Goal: Information Seeking & Learning: Learn about a topic

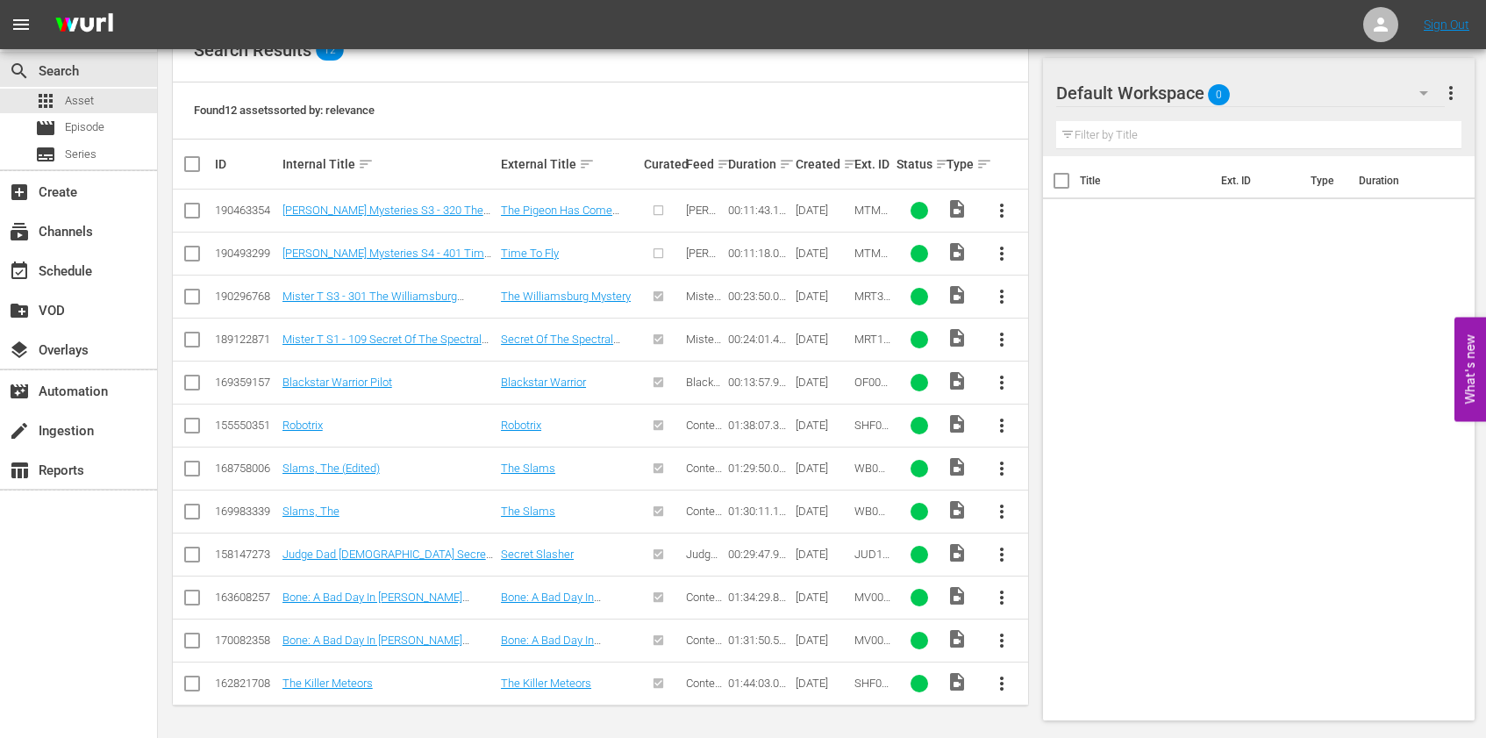
scroll to position [318, 0]
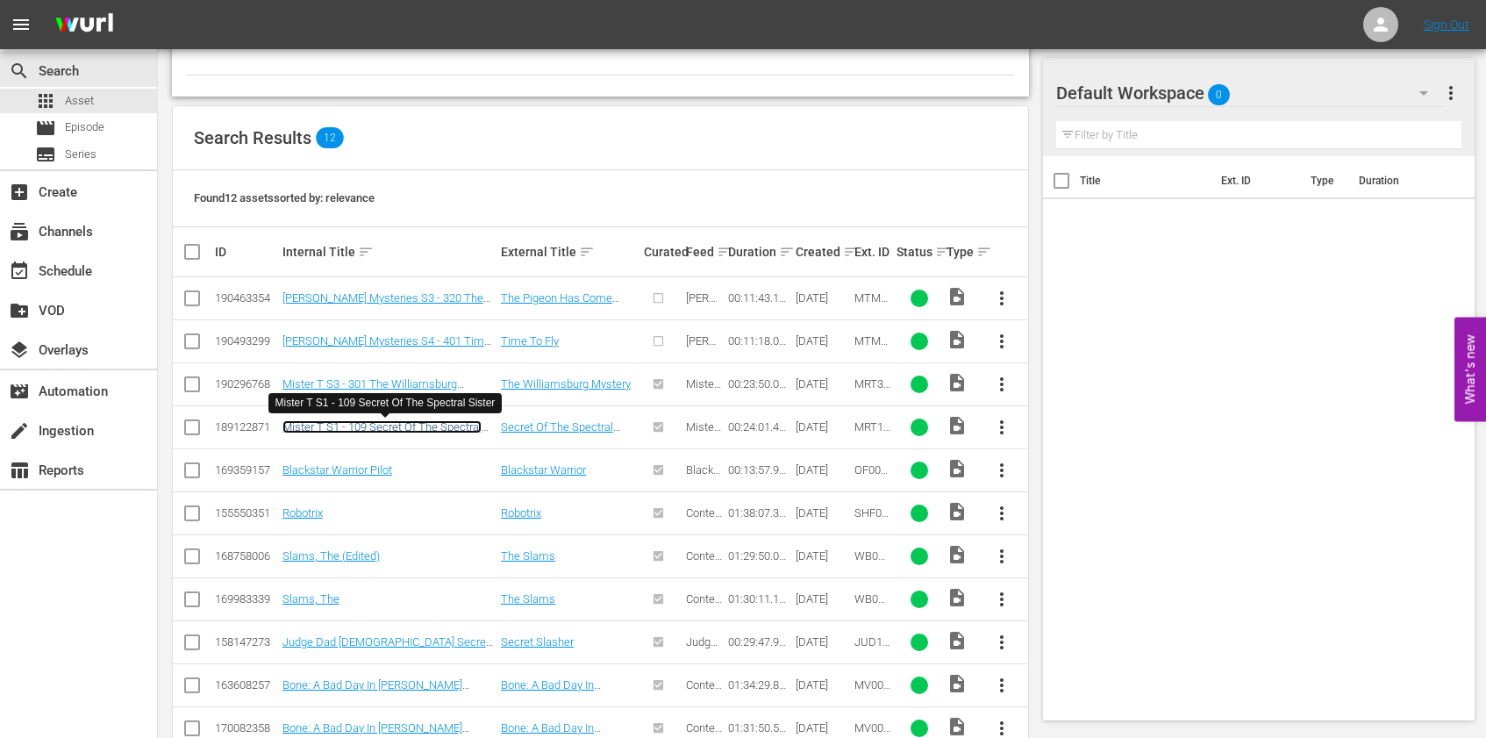
click at [377, 429] on link "Mister T S1 - 109 Secret Of The Spectral Sister" at bounding box center [382, 433] width 199 height 26
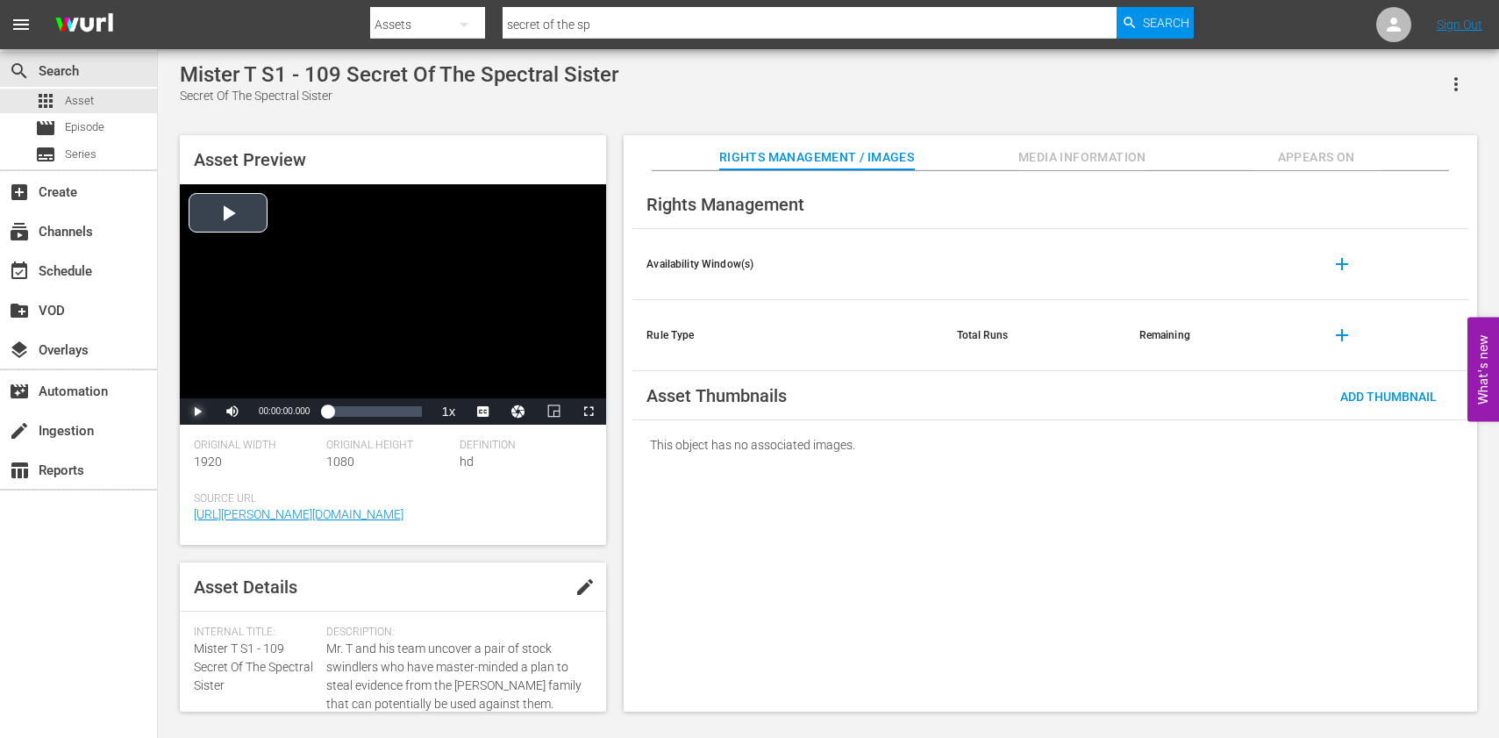
click at [197, 411] on span "Video Player" at bounding box center [197, 411] width 0 height 0
click at [492, 390] on span "Video Player" at bounding box center [492, 389] width 16 height 18
click at [339, 411] on div "00:00:11.474" at bounding box center [332, 412] width 11 height 18
click at [366, 411] on div "Loaded : 18.74% 00:09:47.266 00:03:27.736" at bounding box center [374, 412] width 95 height 18
click at [391, 413] on div "Loaded : 47.91% 00:16:14.328 00:10:31.005" at bounding box center [374, 412] width 95 height 18
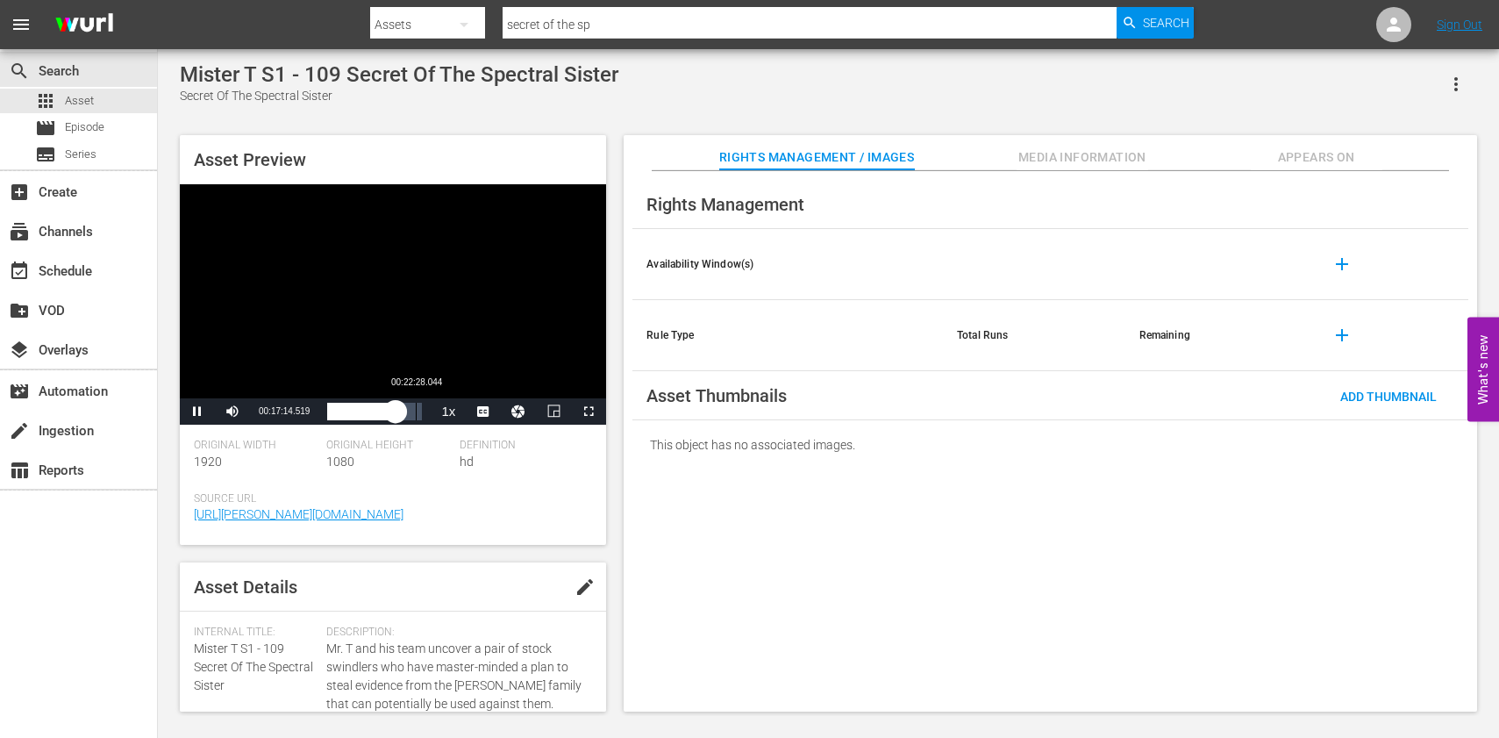
click at [416, 412] on div "Loaded : 76.23% 00:22:28.044 00:17:14.544" at bounding box center [374, 412] width 95 height 18
click at [197, 411] on span "Video Player" at bounding box center [197, 411] width 0 height 0
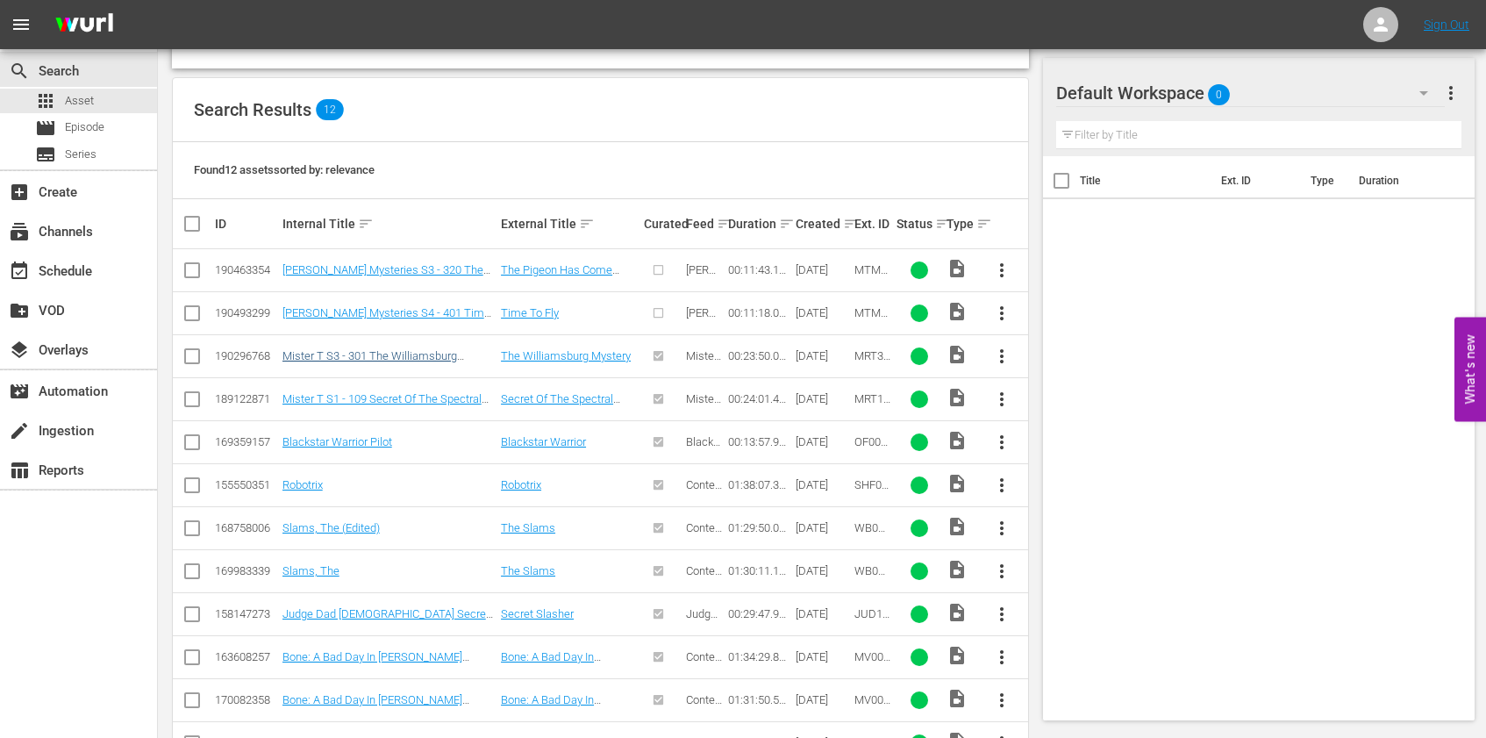
scroll to position [231, 0]
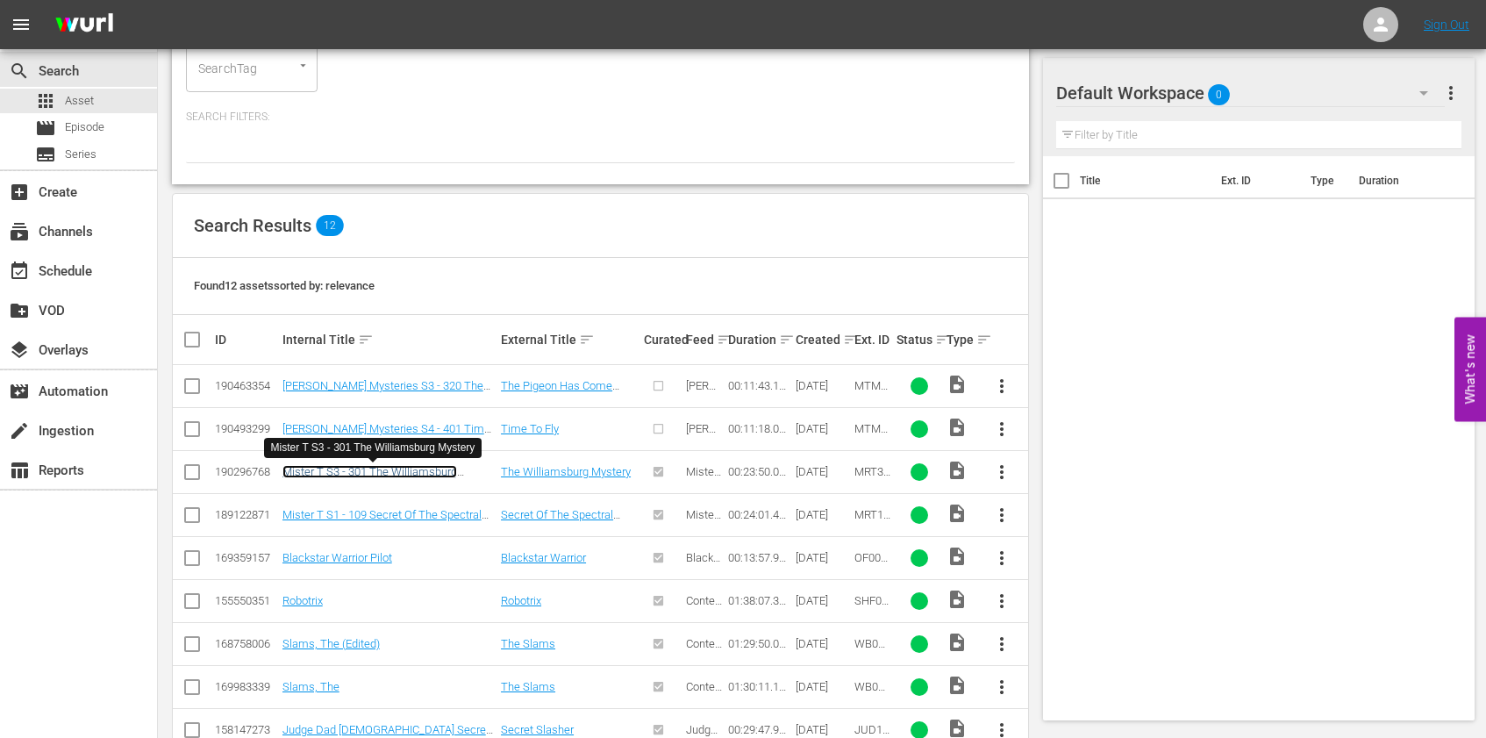
click at [418, 472] on link "Mister T S3 - 301 The Williamsburg Mystery" at bounding box center [370, 478] width 175 height 26
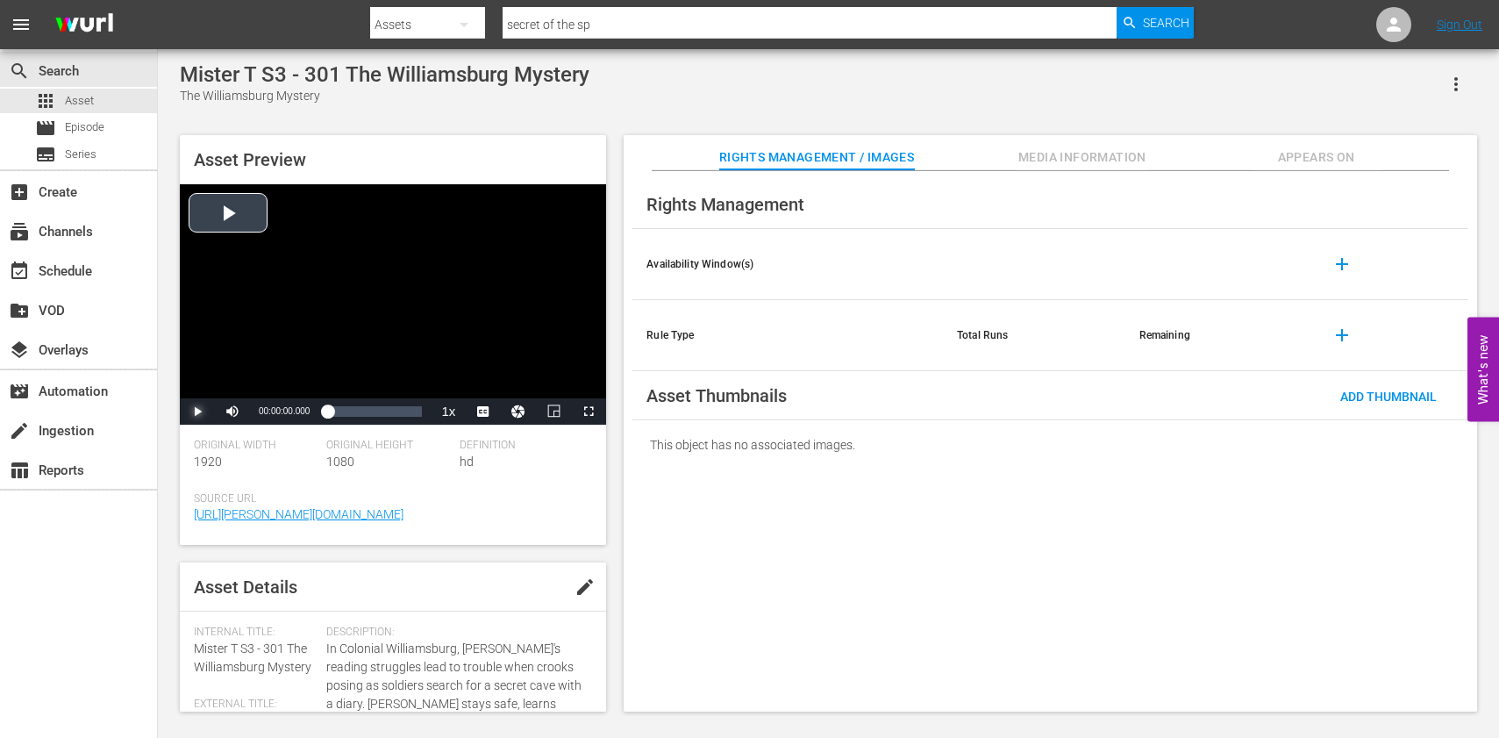
click at [197, 411] on span "Video Player" at bounding box center [197, 411] width 0 height 0
click at [486, 367] on span "Video Player" at bounding box center [492, 370] width 16 height 18
click at [365, 410] on div "Loaded : 11.74% 00:09:16.135 00:02:28.508" at bounding box center [374, 412] width 95 height 18
click at [397, 412] on div "00:17:12.822" at bounding box center [396, 412] width 1 height 18
click at [418, 414] on div "Loaded : 79.37% 00:22:43.855 00:17:54.381" at bounding box center [374, 412] width 95 height 18
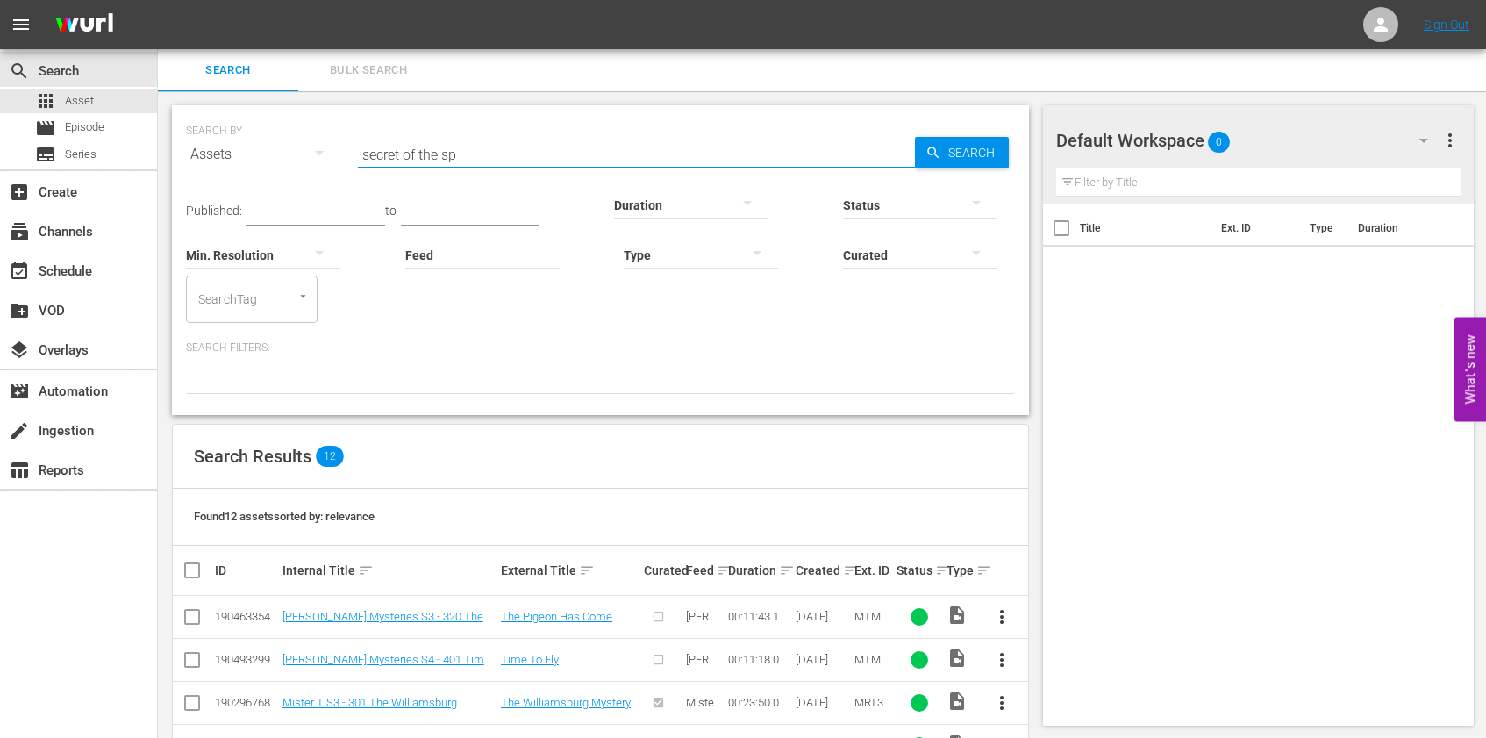
drag, startPoint x: 568, startPoint y: 155, endPoint x: 351, endPoint y: 154, distance: 216.7
click at [351, 154] on div "SEARCH BY Search By Assets Search ID, Title, Description, Keywords, or Category…" at bounding box center [600, 143] width 829 height 63
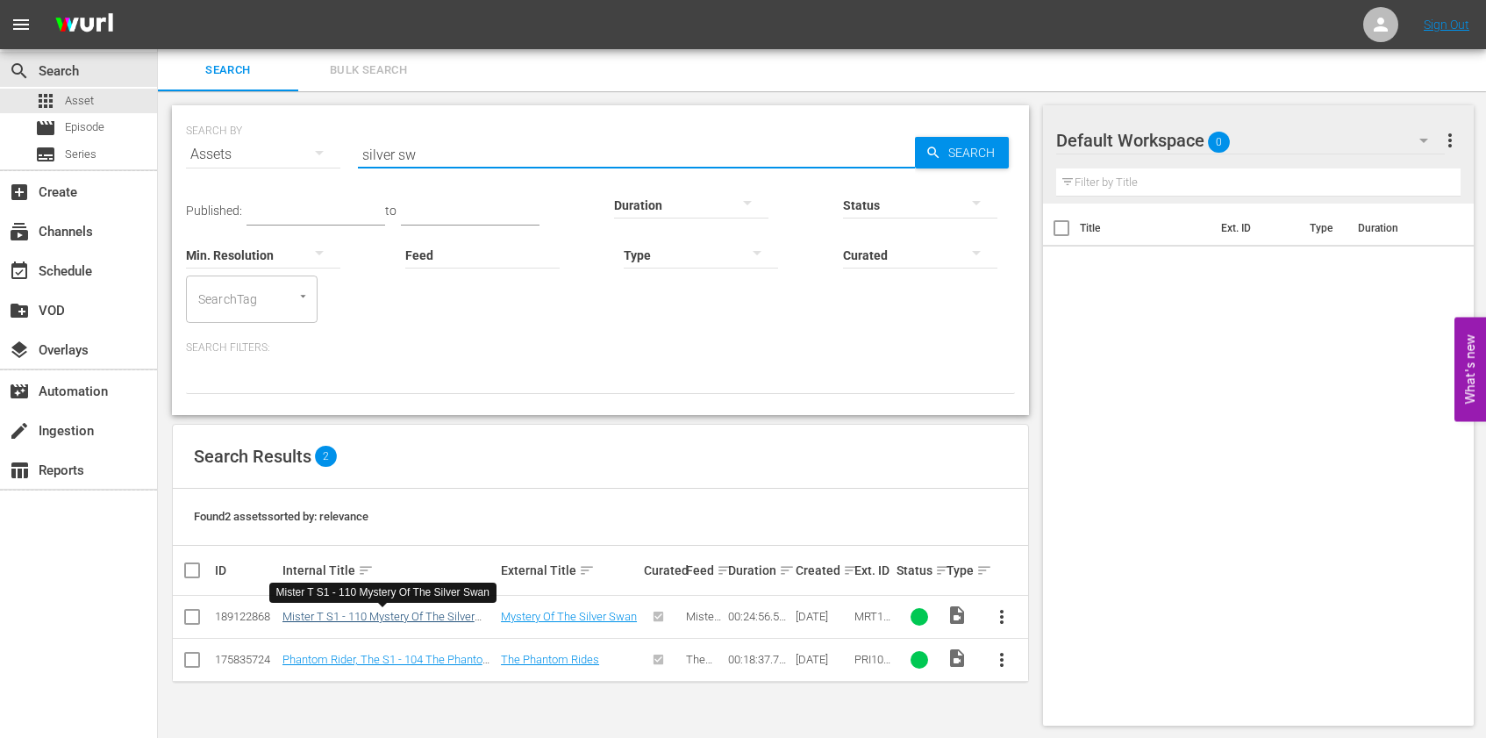
type input "silver sw"
click at [376, 619] on link "Mister T S1 - 110 Mystery Of The Silver Swan" at bounding box center [379, 623] width 192 height 26
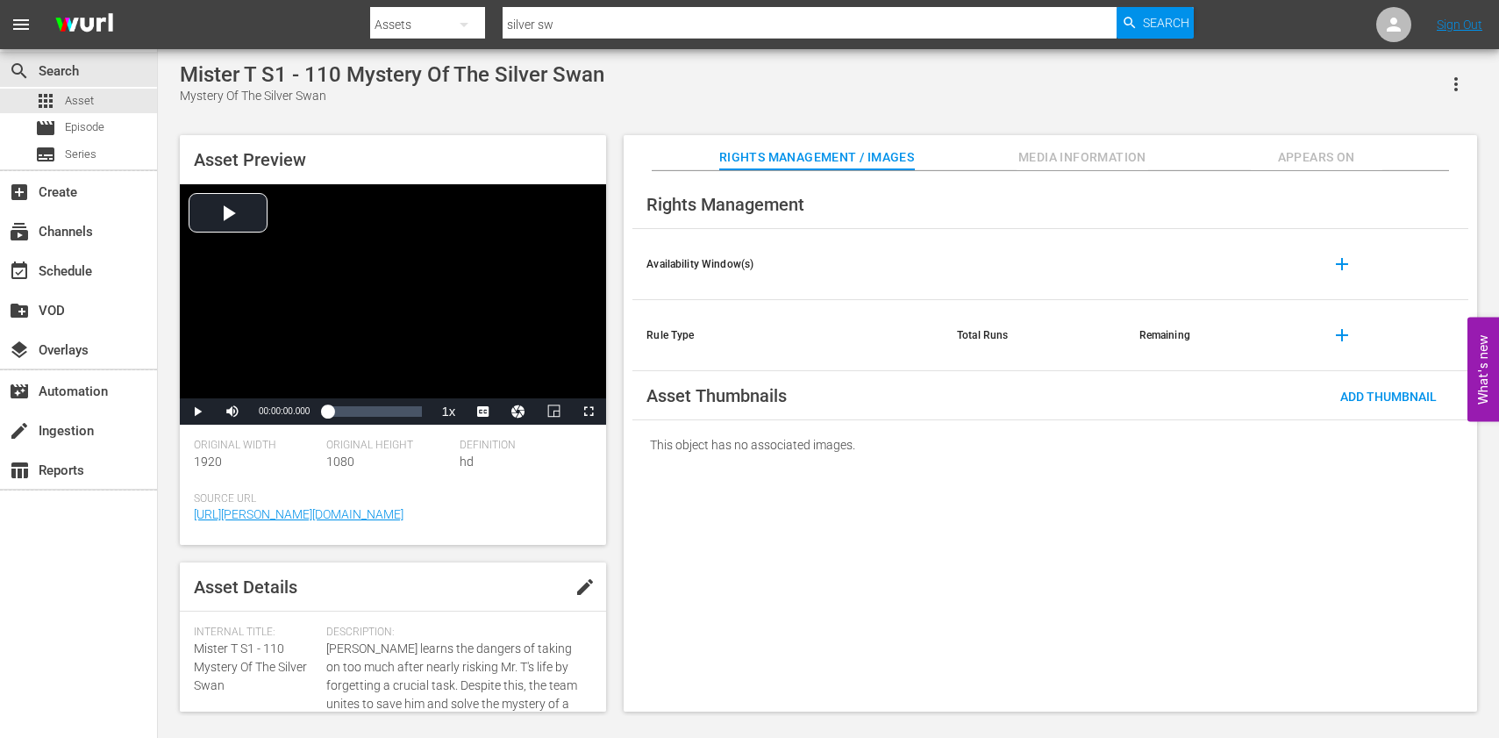
click at [610, 476] on div "Asset Preview Video Player is loading. Play Video Play Mute Current Time 00:00:…" at bounding box center [828, 414] width 1315 height 576
click at [197, 411] on span "Video Player" at bounding box center [197, 411] width 0 height 0
click at [486, 369] on span "Video Player" at bounding box center [492, 370] width 16 height 18
drag, startPoint x: 288, startPoint y: 411, endPoint x: 261, endPoint y: 411, distance: 26.3
click at [261, 411] on div "Volume Level" at bounding box center [258, 411] width 9 height 3
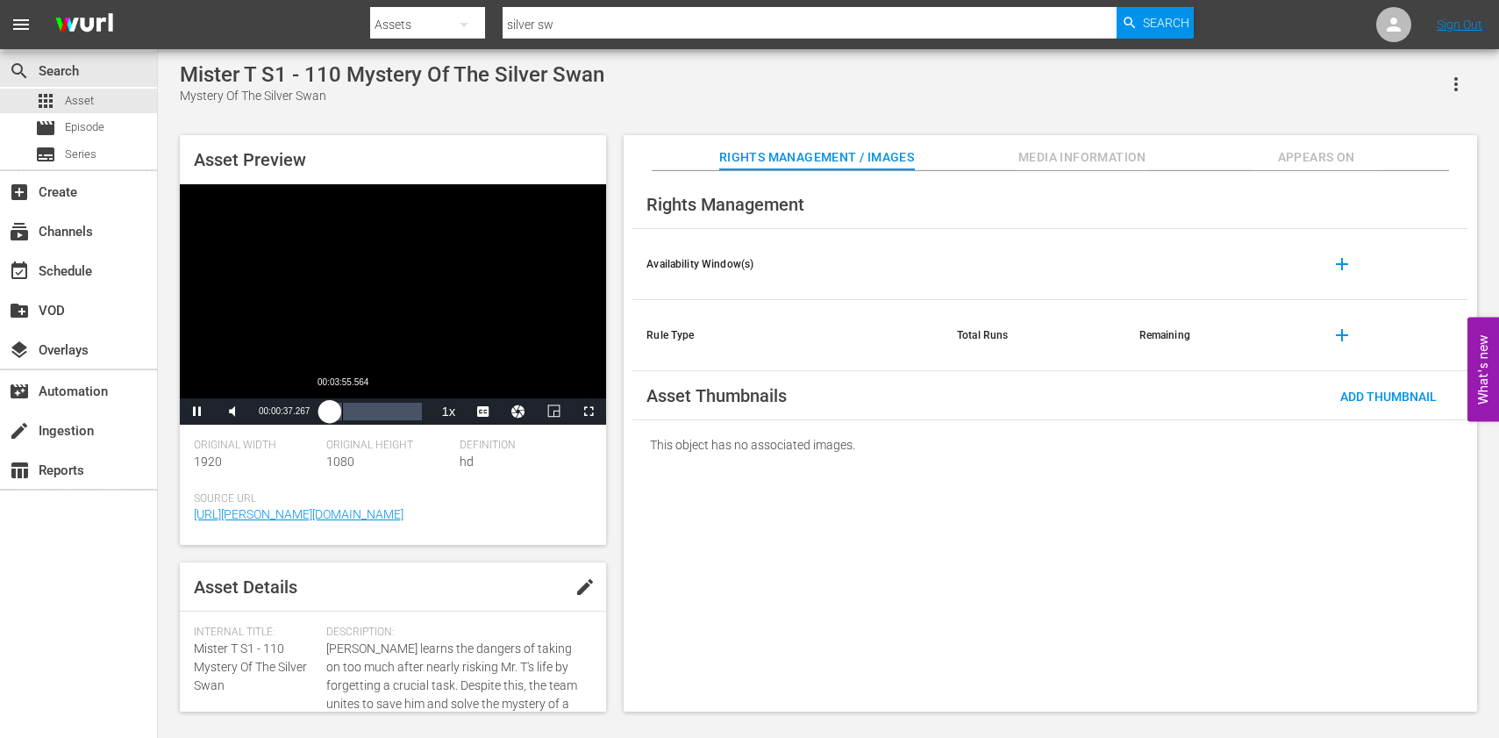
click at [330, 411] on div "00:00:37.266" at bounding box center [328, 412] width 3 height 18
click at [197, 411] on span "Video Player" at bounding box center [197, 411] width 0 height 0
click at [612, 507] on div "Asset Preview There's only one Silver Swan, and it's right here on display Vide…" at bounding box center [828, 414] width 1315 height 576
click at [616, 288] on div "Asset Preview There's only one Silver Swan, and it's right here on display Vide…" at bounding box center [828, 414] width 1315 height 576
click at [197, 411] on span "Video Player" at bounding box center [197, 411] width 0 height 0
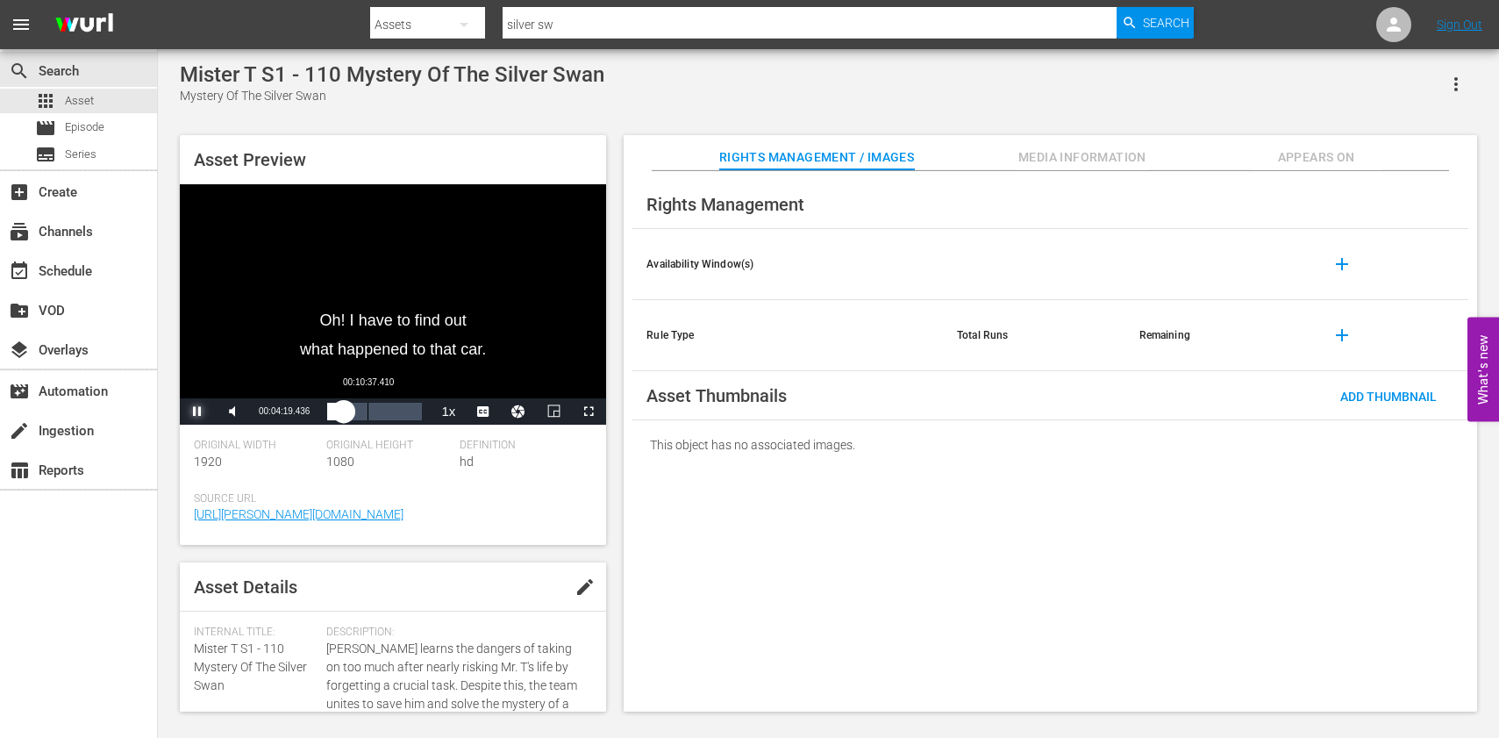
click at [368, 412] on div "Loaded : 21.66% 00:10:37.410 00:04:19.436" at bounding box center [374, 412] width 95 height 18
click at [394, 412] on div "Loaded : 50.16% 00:17:23.450 00:11:25.640" at bounding box center [374, 412] width 95 height 18
click at [197, 411] on span "Video Player" at bounding box center [197, 411] width 0 height 0
click at [418, 411] on div "Loaded : 75.84% 00:23:47.244 00:17:51.586" at bounding box center [374, 412] width 95 height 18
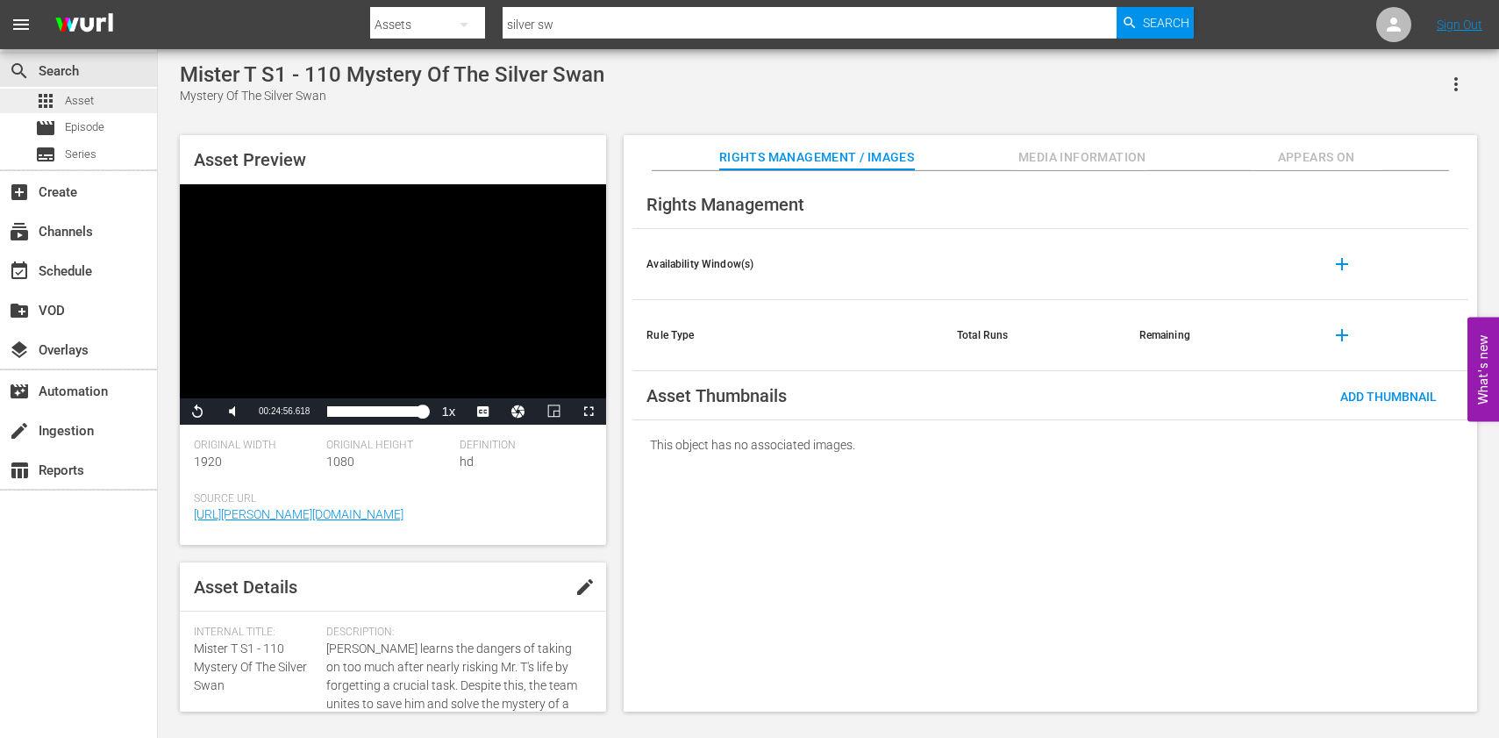
click at [84, 97] on span "Asset" at bounding box center [79, 101] width 29 height 18
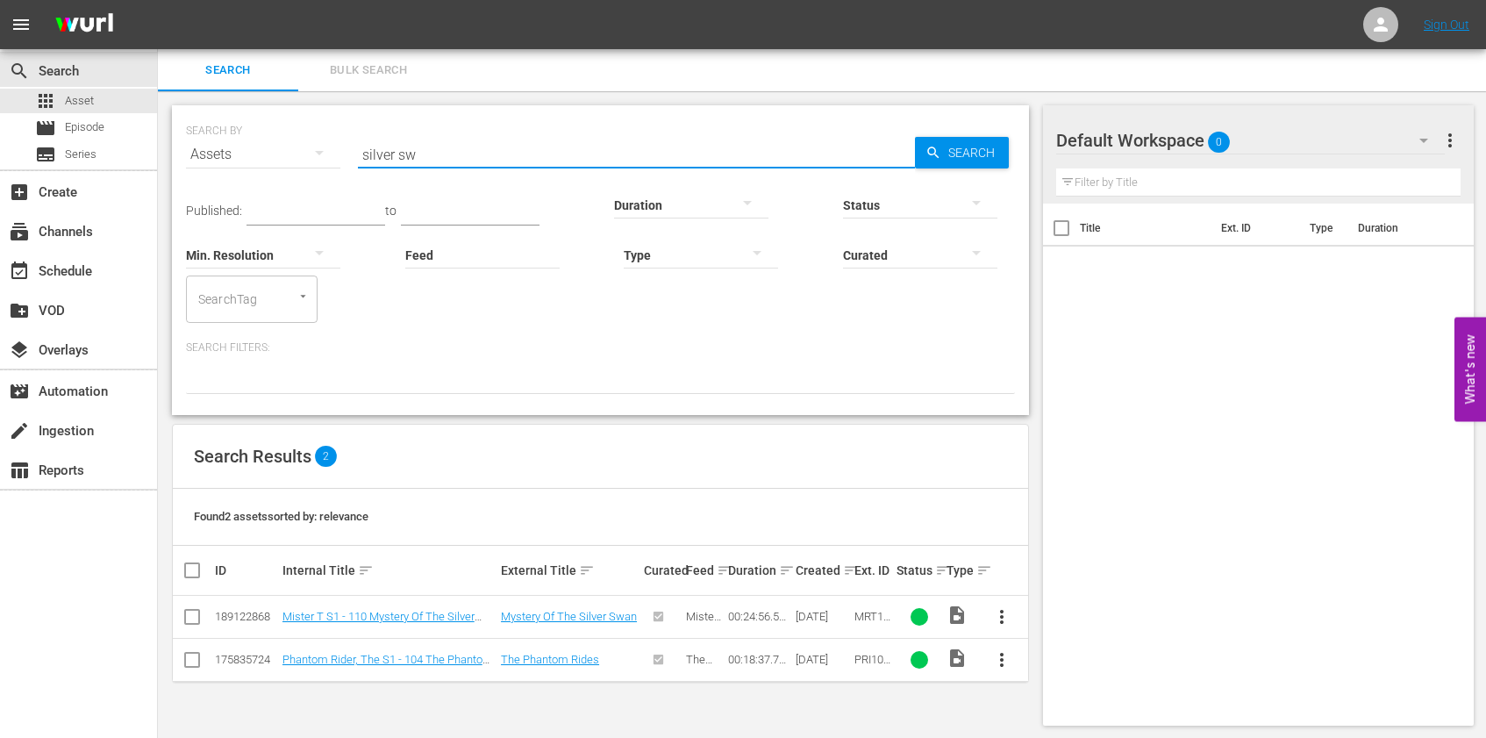
drag, startPoint x: 478, startPoint y: 151, endPoint x: 259, endPoint y: 154, distance: 219.4
click at [261, 152] on div "SEARCH BY Search By Assets Search ID, Title, Description, Keywords, or Category…" at bounding box center [600, 143] width 829 height 63
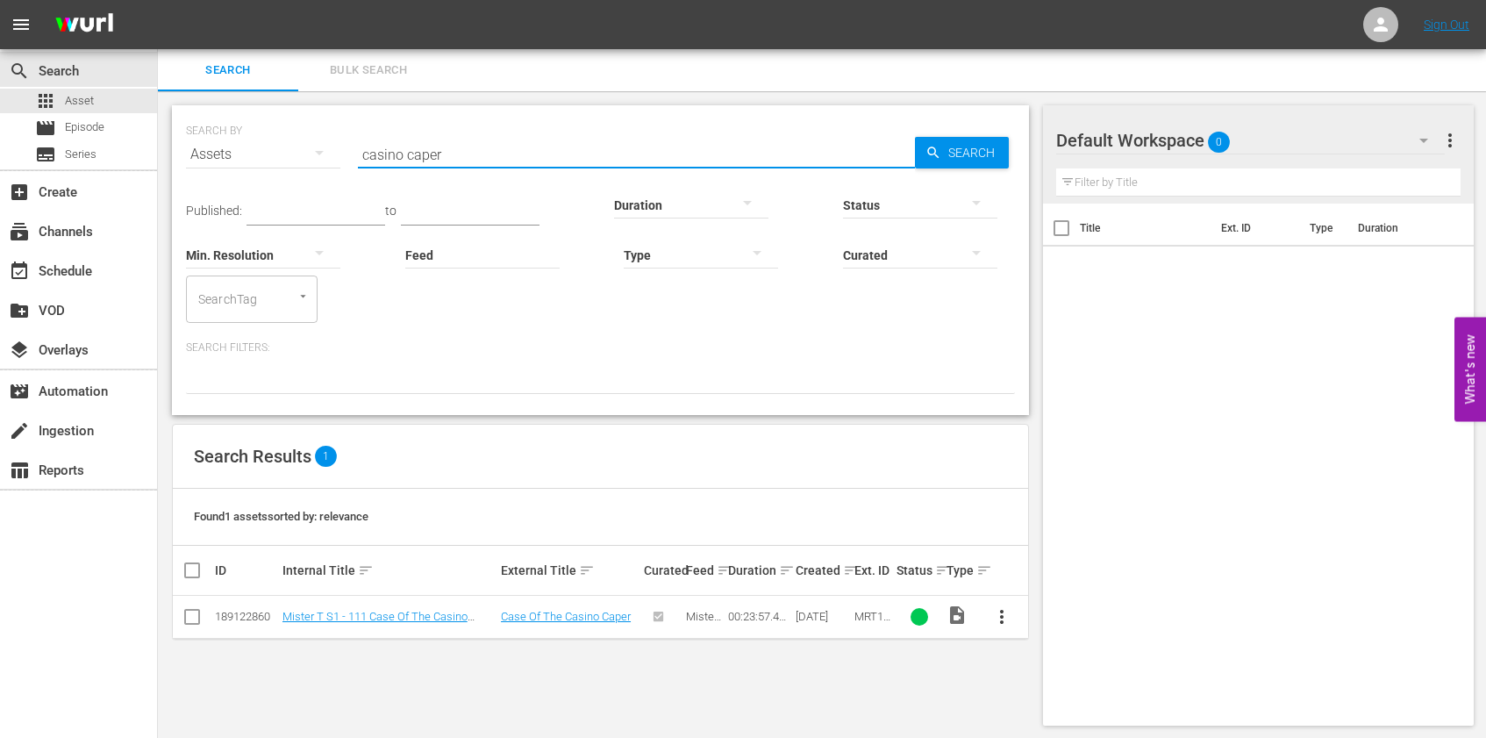
type input "casino caper"
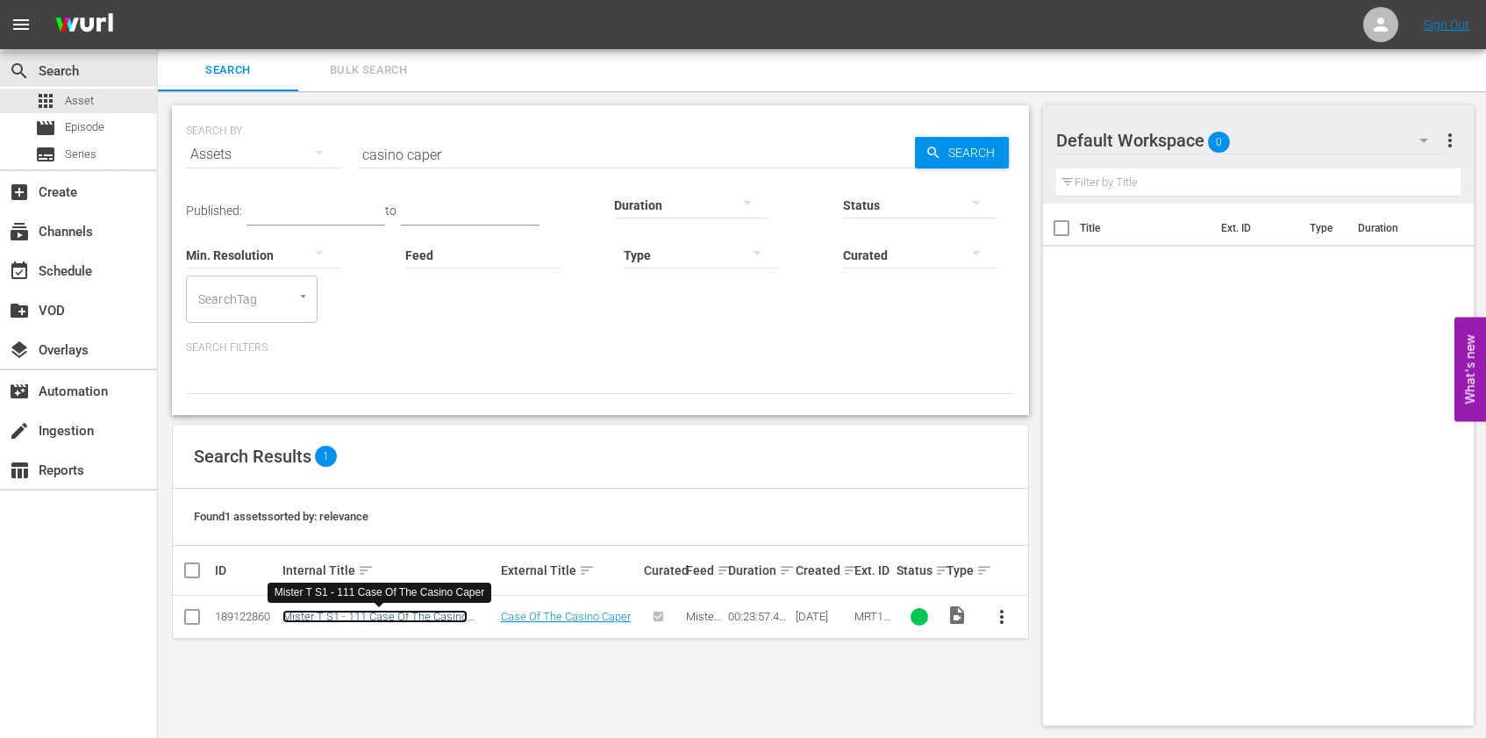
click at [427, 617] on link "Mister T S1 - 111 Case Of The Casino Caper" at bounding box center [375, 623] width 185 height 26
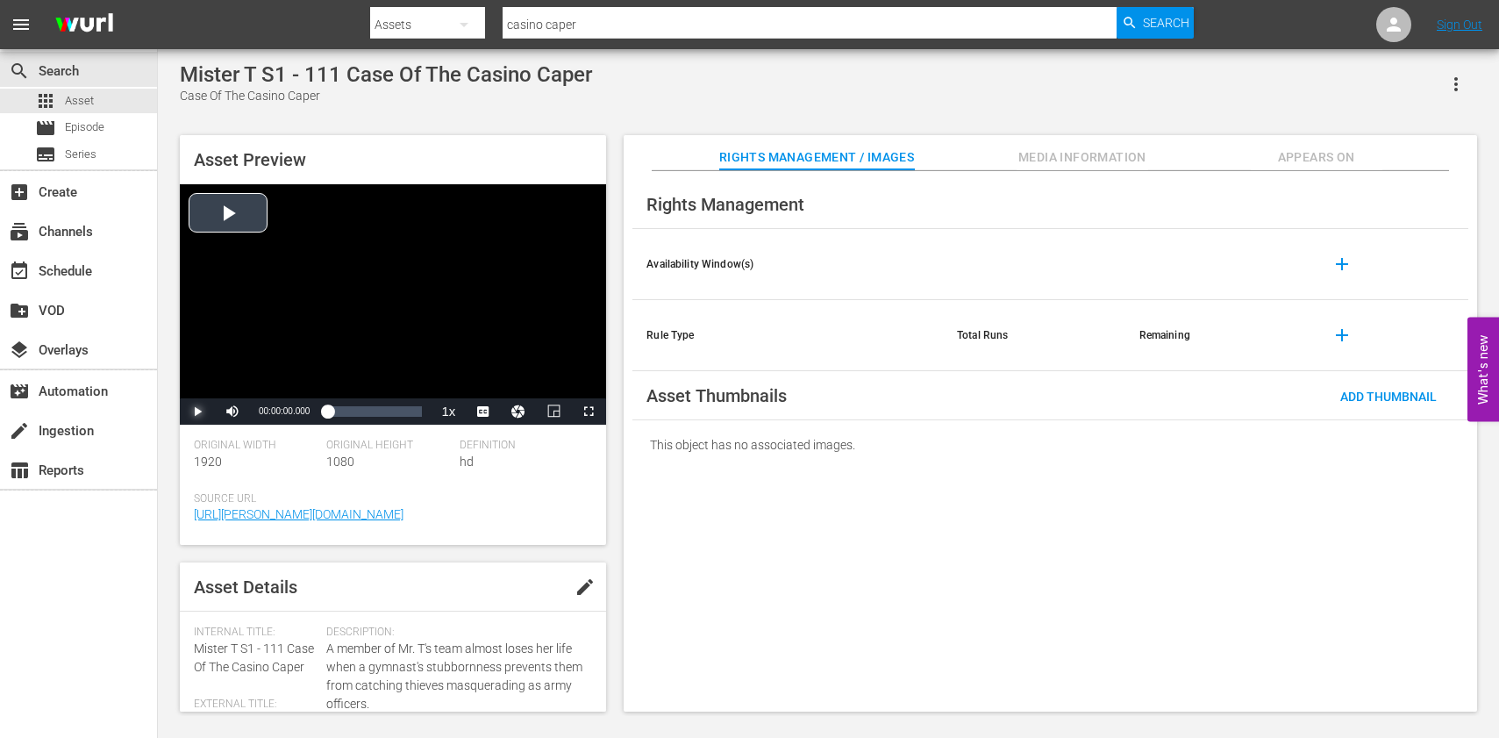
click at [197, 411] on span "Video Player" at bounding box center [197, 411] width 0 height 0
click at [494, 369] on span "Video Player" at bounding box center [492, 370] width 16 height 18
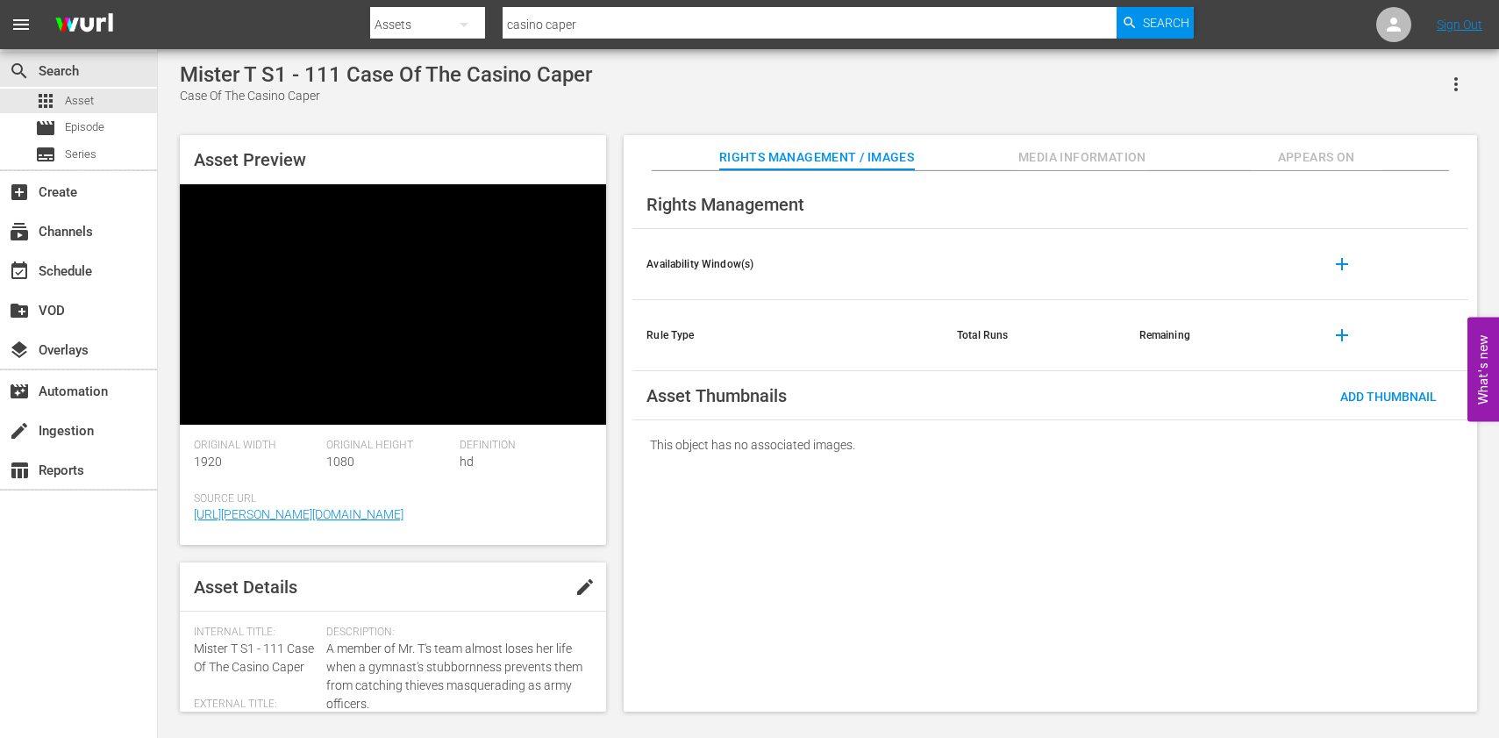
click at [694, 101] on div "Mister T S1 - 111 Case Of The Casino Caper Case Of The Casino Caper" at bounding box center [829, 83] width 1298 height 43
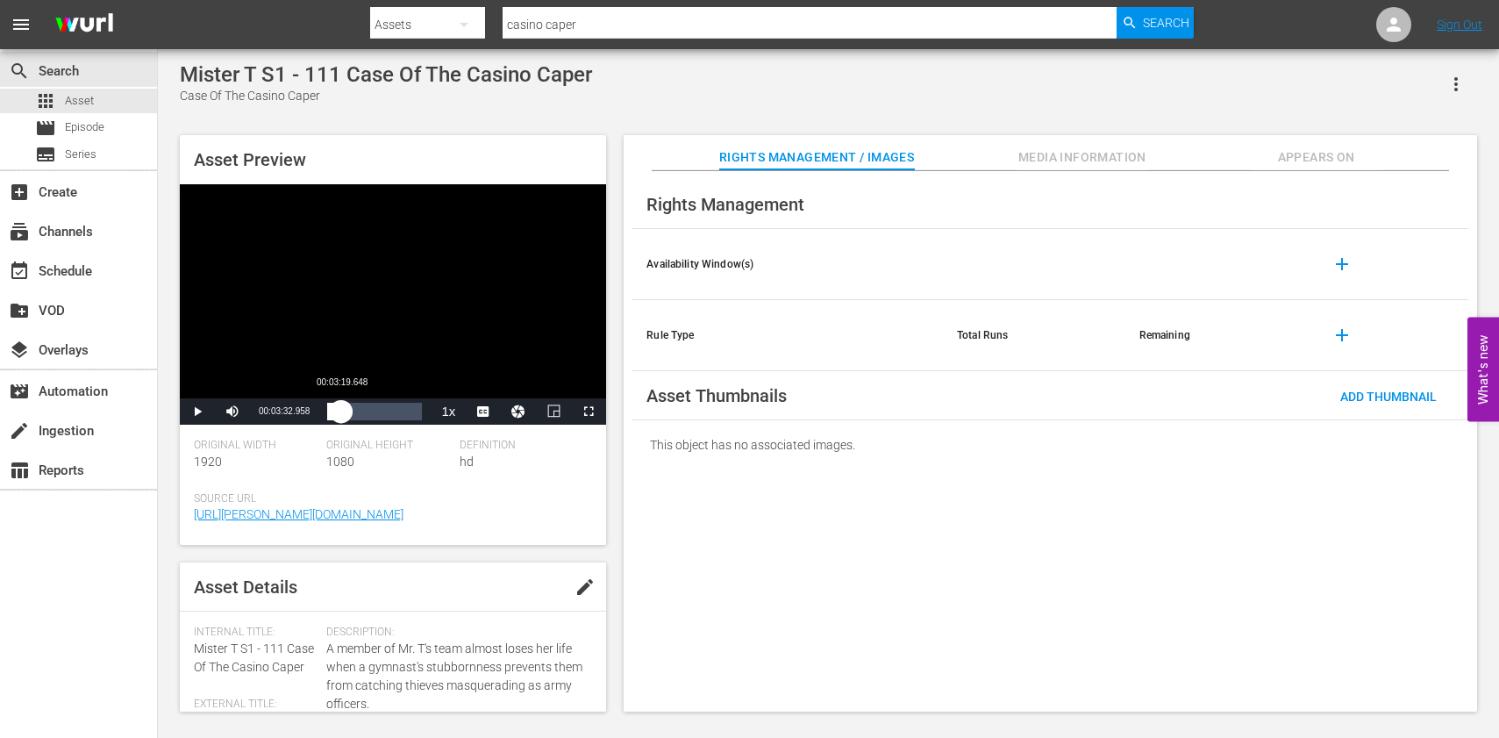
click at [341, 413] on div "00:01:05.032" at bounding box center [334, 412] width 14 height 18
click at [371, 411] on div "Loaded : 23.38% 00:11:05.494 00:04:31.922" at bounding box center [374, 412] width 95 height 18
click at [400, 411] on div "Loaded : 55.57% 00:18:24.721 00:12:18.758" at bounding box center [374, 412] width 95 height 18
click at [407, 418] on div "00:20:10.062" at bounding box center [367, 412] width 80 height 18
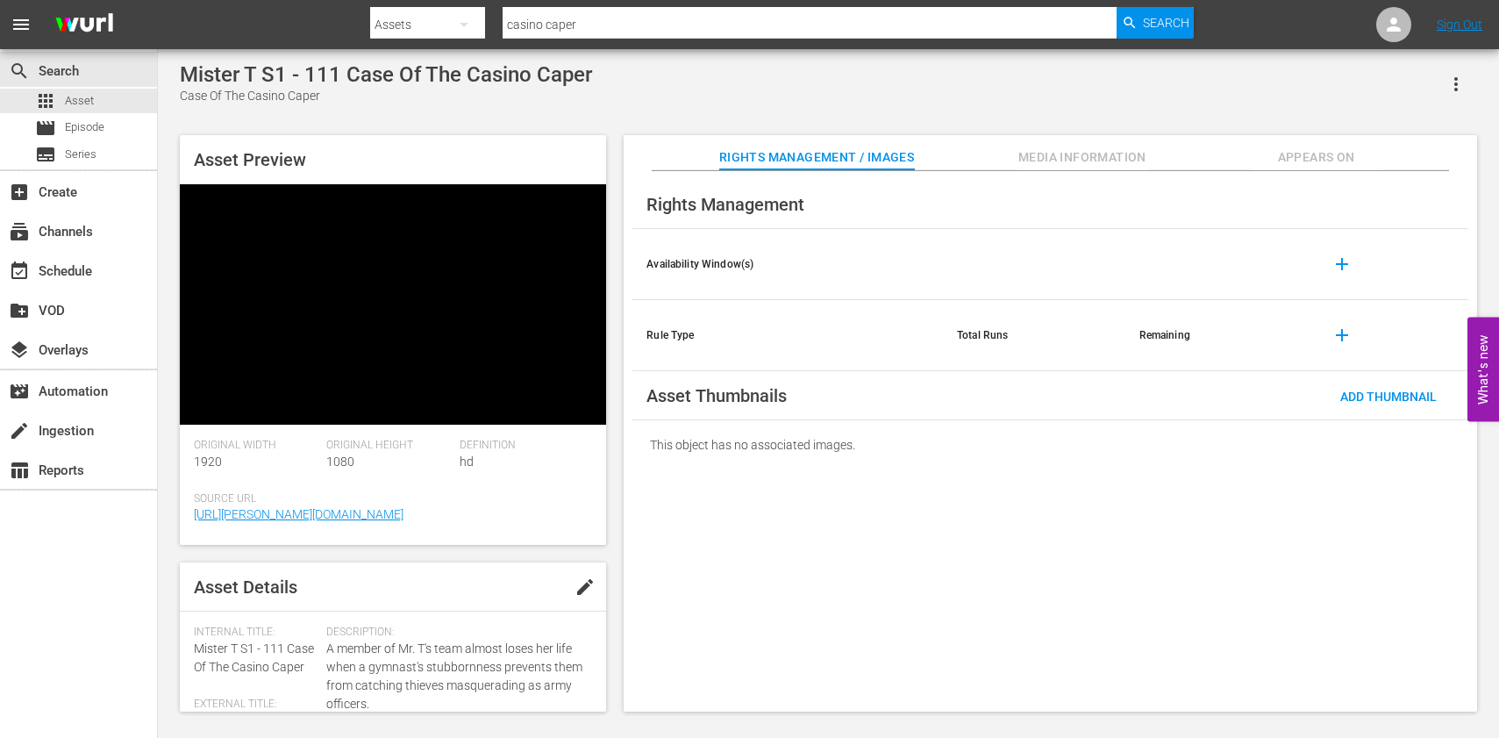
click at [662, 99] on div "Mister T S1 - 111 Case Of The Casino Caper Case Of The Casino Caper" at bounding box center [829, 83] width 1298 height 43
click at [82, 101] on span "Asset" at bounding box center [79, 101] width 29 height 18
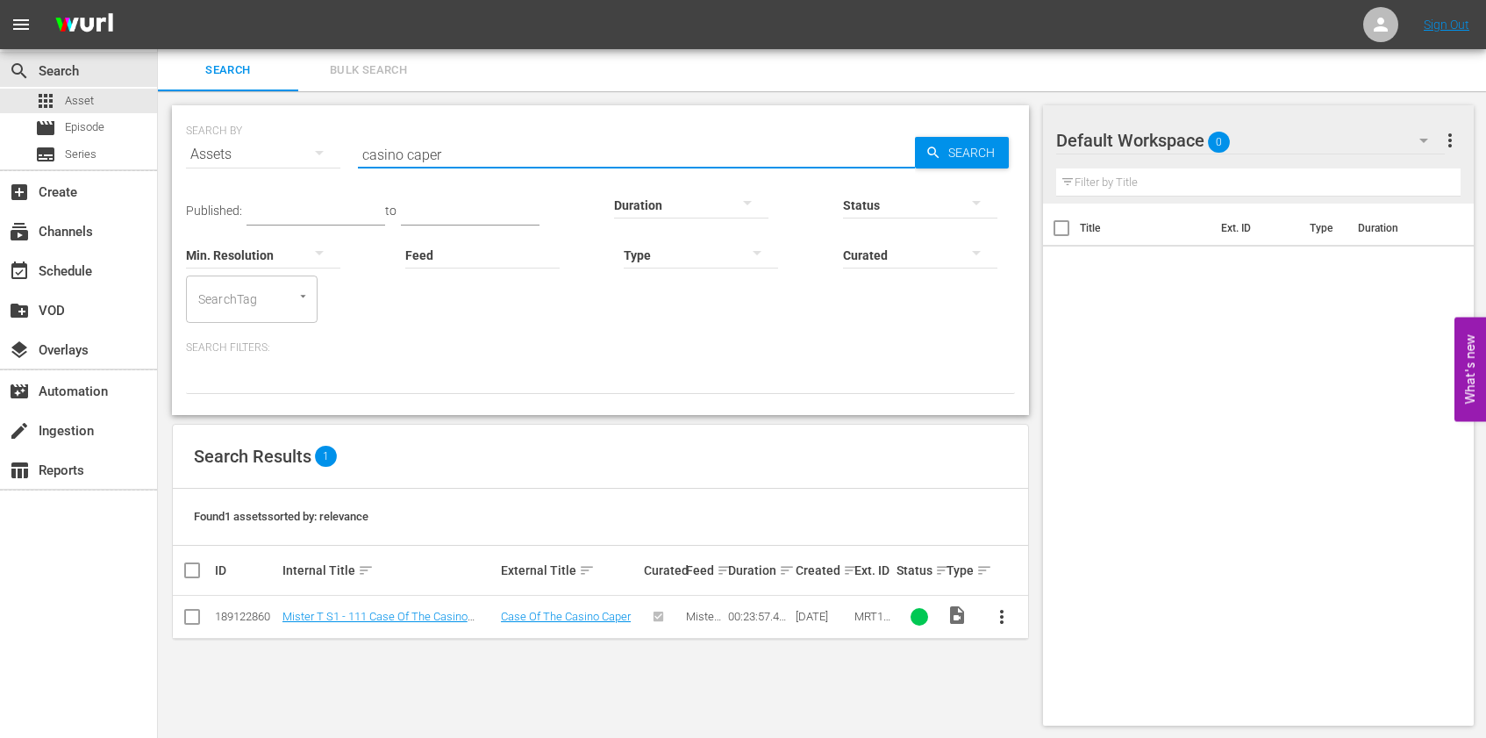
drag, startPoint x: 406, startPoint y: 154, endPoint x: 264, endPoint y: 141, distance: 142.7
click at [264, 141] on div "SEARCH BY Search By Assets Search ID, Title, Description, Keywords, or Category…" at bounding box center [600, 143] width 829 height 63
type input "fade out"
click at [433, 617] on link "Mister T S1 - 112 Fade Out At 50,000 Feet" at bounding box center [385, 616] width 205 height 13
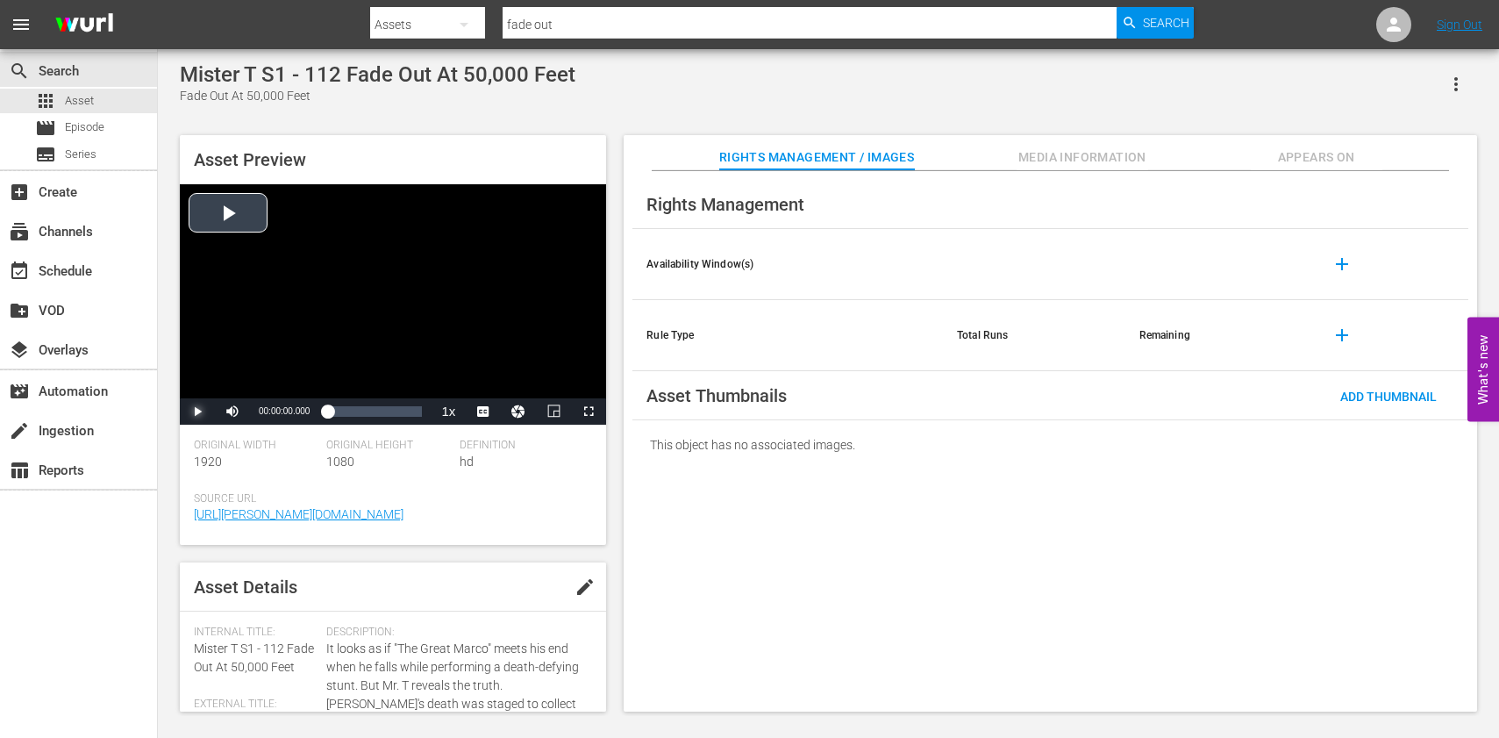
click at [197, 411] on span "Video Player" at bounding box center [197, 411] width 0 height 0
click at [483, 367] on span "CC1 Captions" at bounding box center [484, 367] width 32 height 12
click at [333, 413] on div "00:00:44.769" at bounding box center [330, 412] width 6 height 18
click at [358, 411] on div "Loaded : 15.81% 00:07:47.792 00:02:45.427" at bounding box center [374, 412] width 95 height 18
click at [388, 413] on div "Loaded : 40.36% 00:15:22.220 00:08:40.078" at bounding box center [374, 412] width 95 height 18
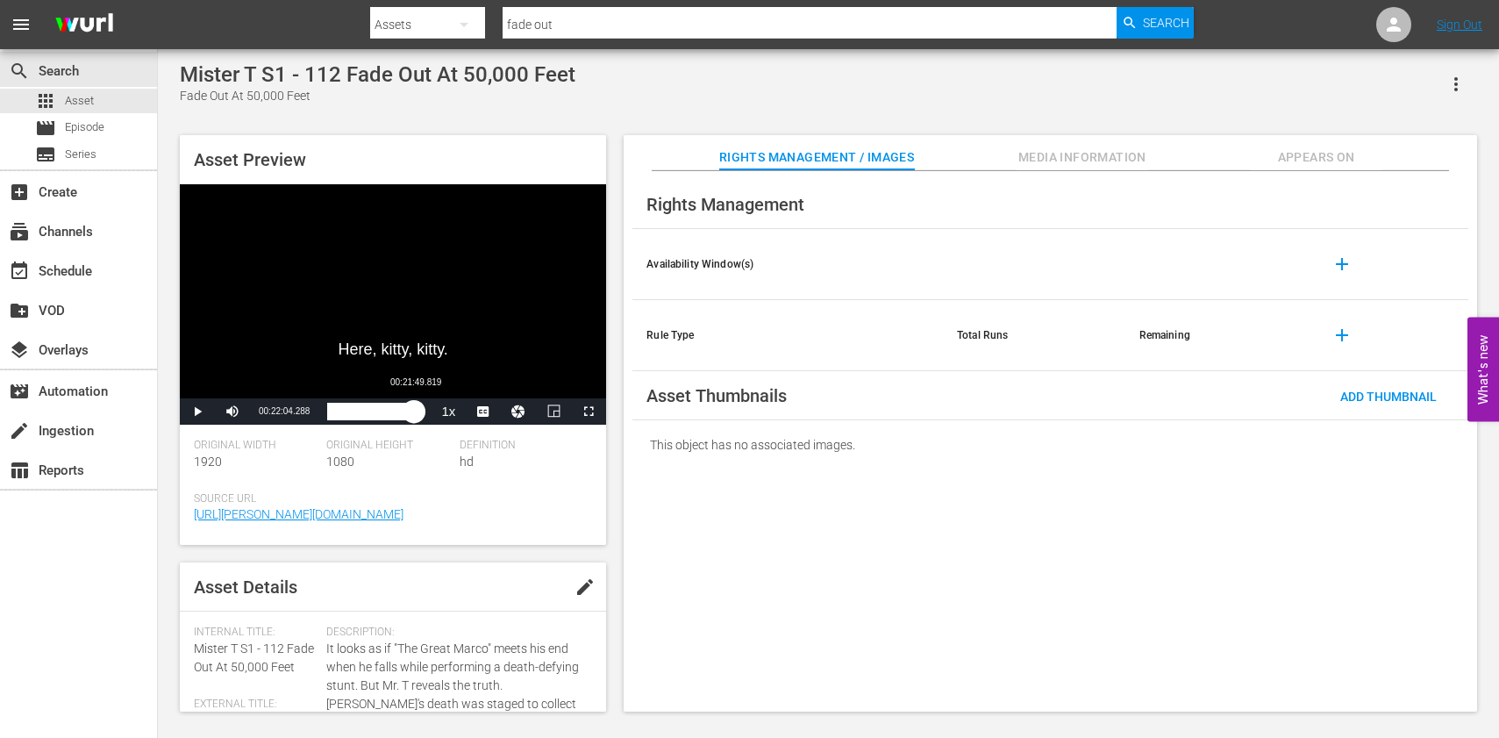
click at [415, 413] on div "Loaded : 71.55% 00:21:49.819 00:16:11.291" at bounding box center [374, 412] width 95 height 18
click at [99, 100] on div "apps Asset" at bounding box center [78, 101] width 157 height 25
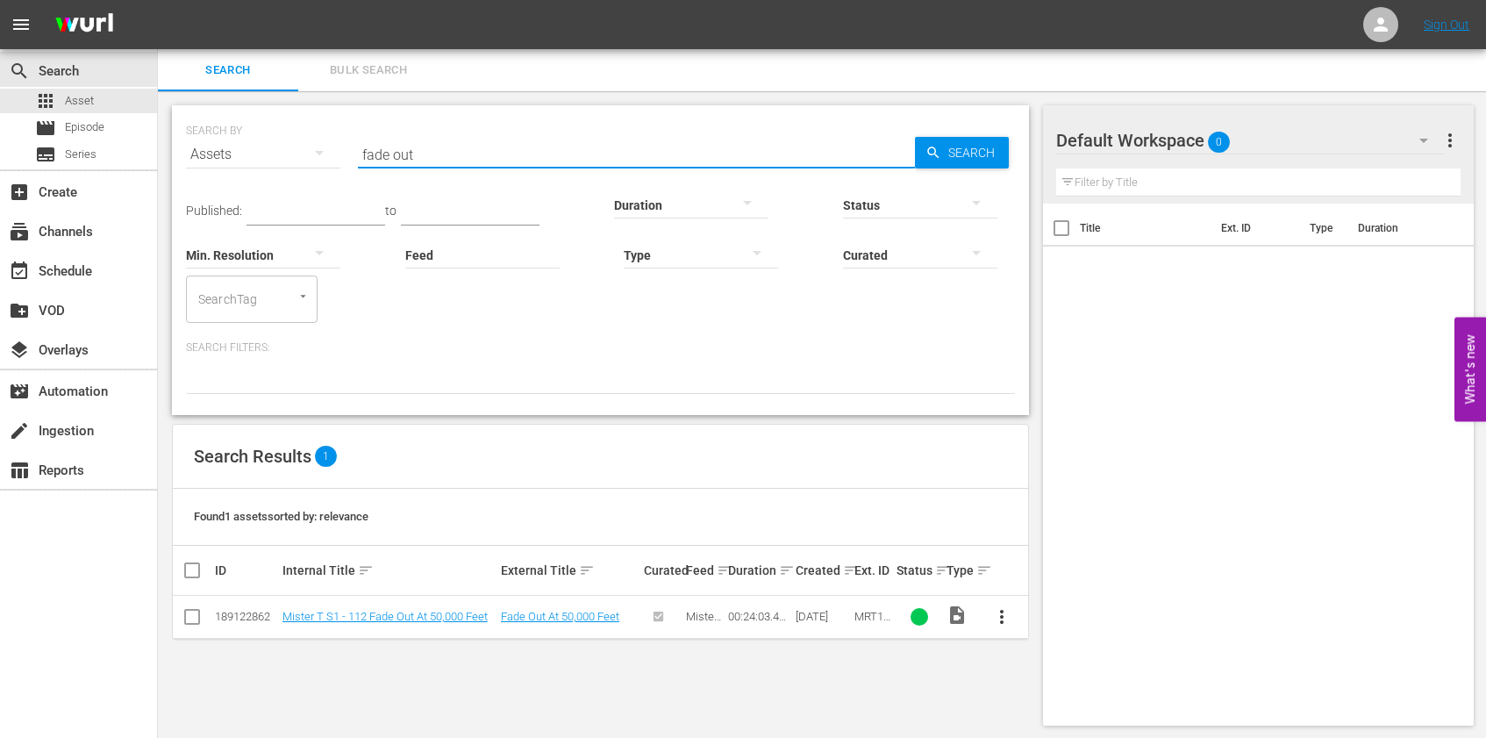
drag, startPoint x: 456, startPoint y: 152, endPoint x: 242, endPoint y: 127, distance: 215.5
click at [254, 133] on div "SEARCH BY Search By Assets Search ID, Title, Description, Keywords, or Category…" at bounding box center [600, 143] width 829 height 63
type input "[PERSON_NAME] of"
click at [383, 618] on link "Mister T S1 - 113 [PERSON_NAME] Of The Runaway Wheels" at bounding box center [386, 623] width 207 height 26
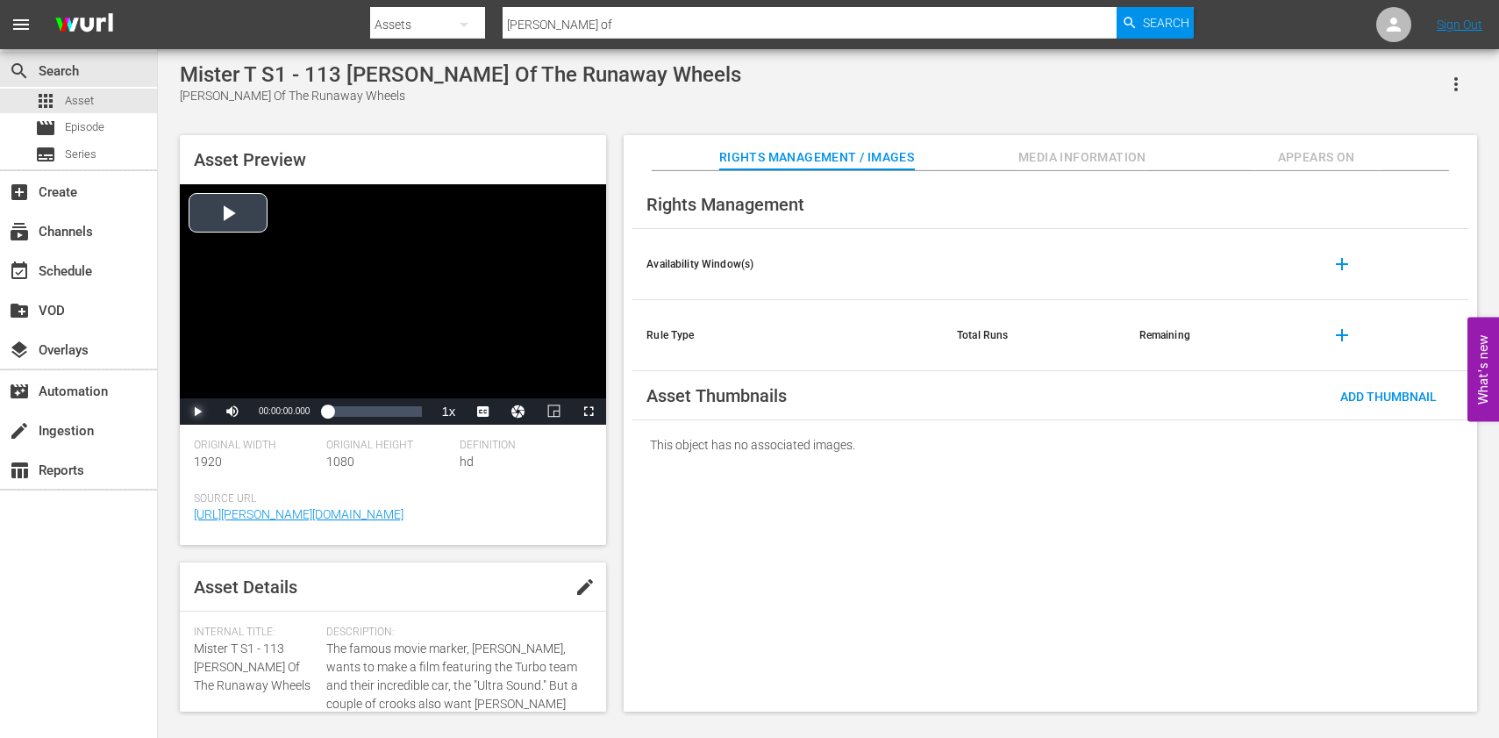
click at [197, 411] on span "Video Player" at bounding box center [197, 411] width 0 height 0
click at [0, 0] on span "Video Player" at bounding box center [0, 0] width 0 height 0
click at [619, 426] on div "Asset Preview ♪ Mr. T! ♪ Video Player is loading. Play Video Pause Mute Current…" at bounding box center [828, 414] width 1315 height 576
click at [331, 409] on div "00:00:48.300" at bounding box center [329, 412] width 4 height 18
click at [355, 411] on div "Loaded : 15.60% 00:07:01.764 00:02:38.956" at bounding box center [374, 412] width 95 height 18
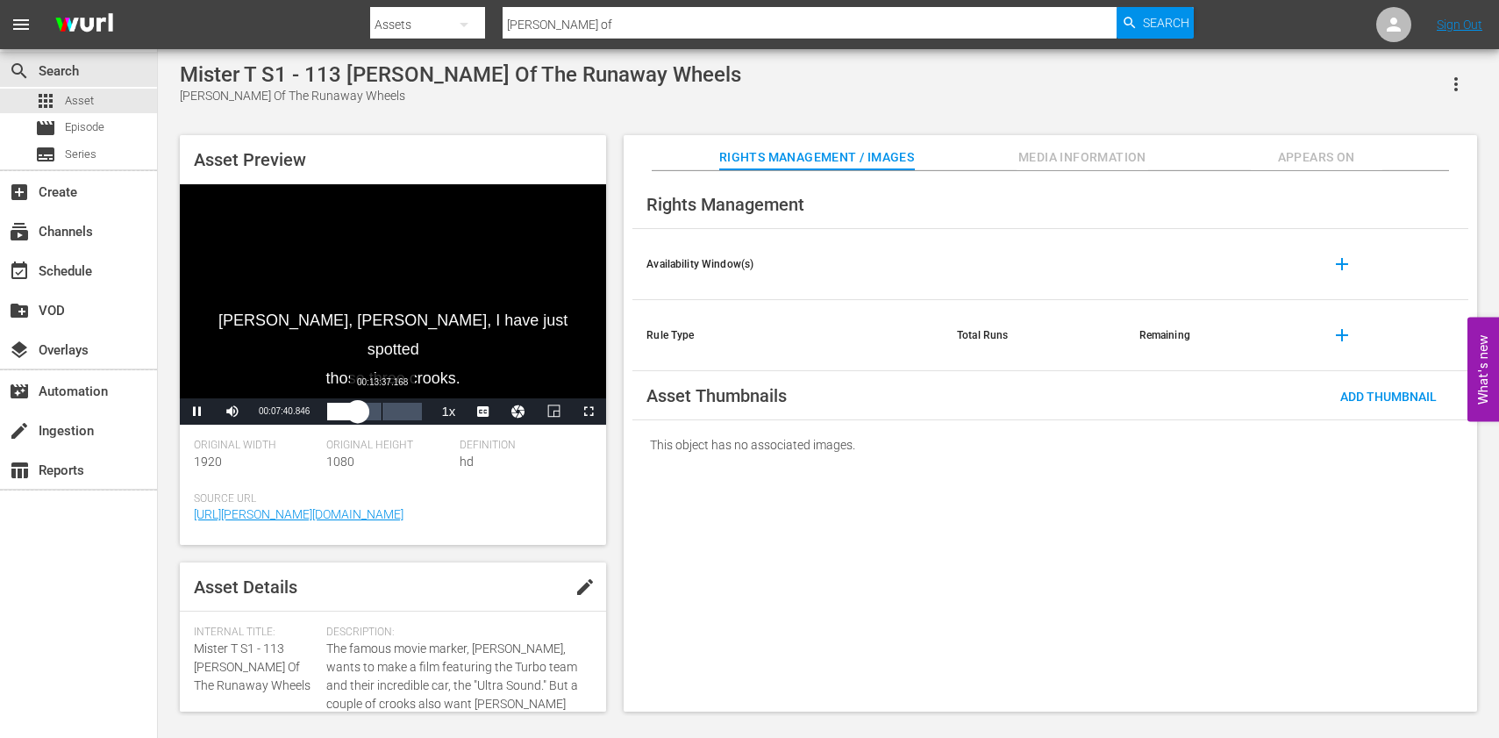
click at [382, 410] on div "Loaded : 36.70% 00:13:37.168 00:07:41.000" at bounding box center [374, 412] width 95 height 18
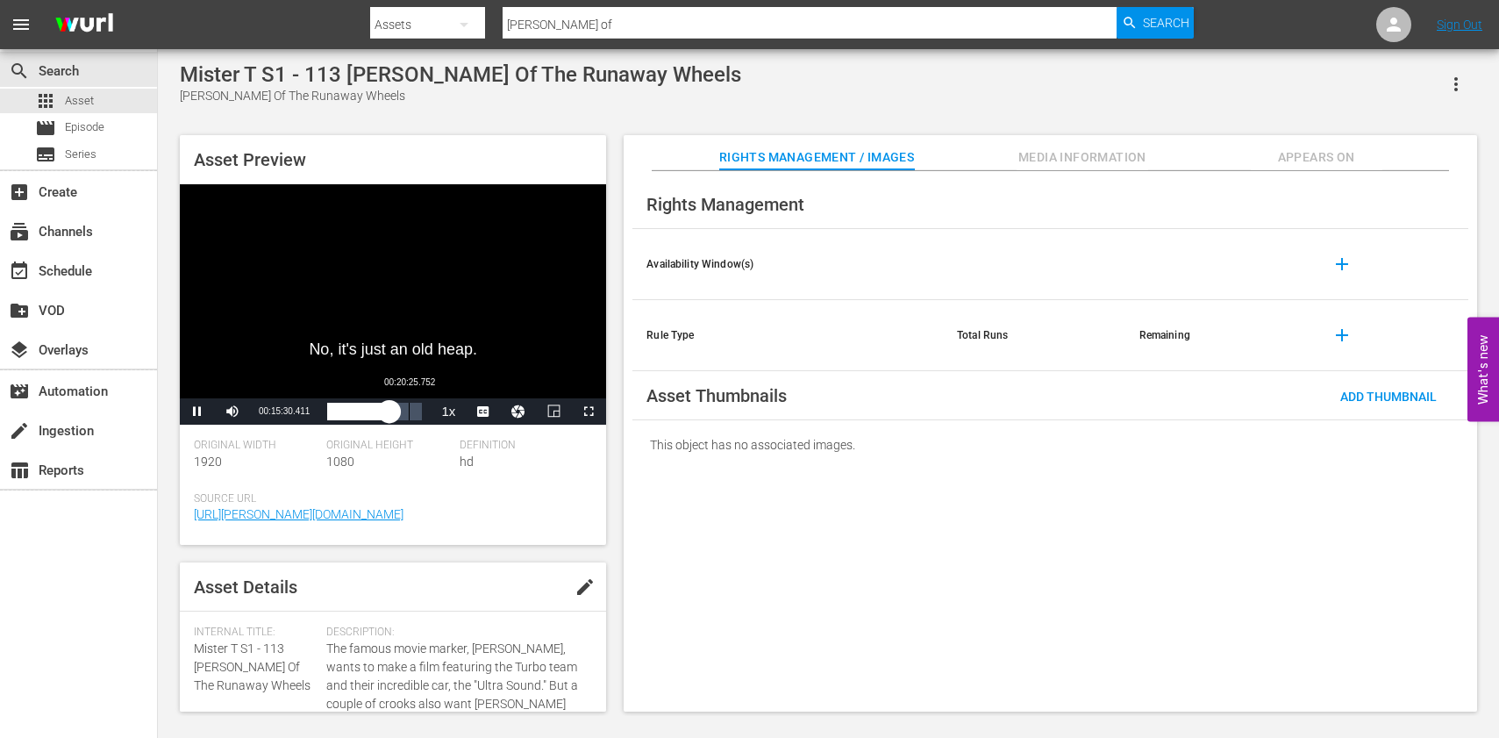
click at [409, 415] on div "Loaded : 69.61% 00:20:25.752 00:15:30.630" at bounding box center [374, 412] width 95 height 18
click at [411, 413] on div "00:20:46.524" at bounding box center [368, 412] width 83 height 18
click at [82, 94] on span "Asset" at bounding box center [79, 101] width 29 height 18
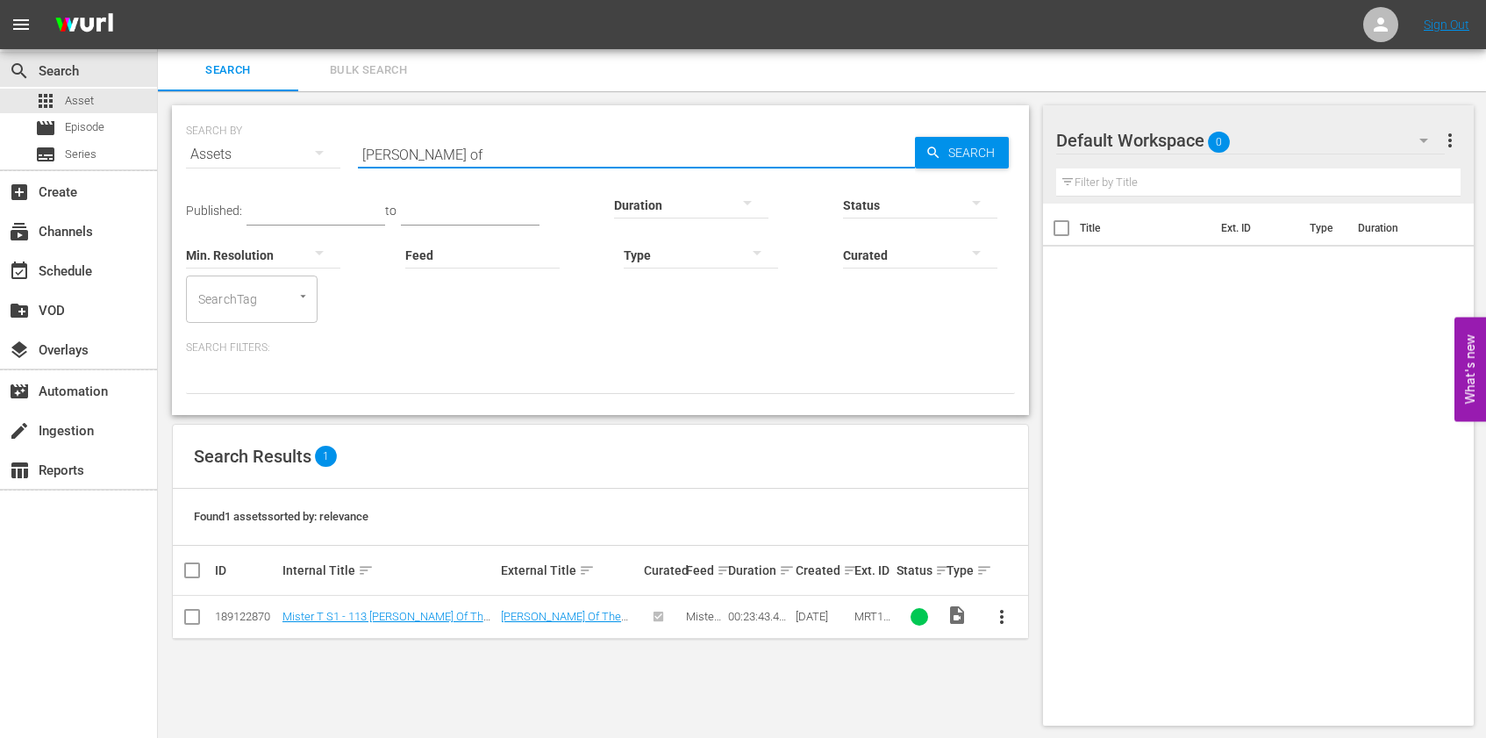
drag, startPoint x: 478, startPoint y: 161, endPoint x: 252, endPoint y: 145, distance: 227.0
click at [253, 145] on div "SEARCH BY Search By Assets Search ID, Title, Description, Keywords, or Category…" at bounding box center [600, 143] width 829 height 63
type input "mystery in para"
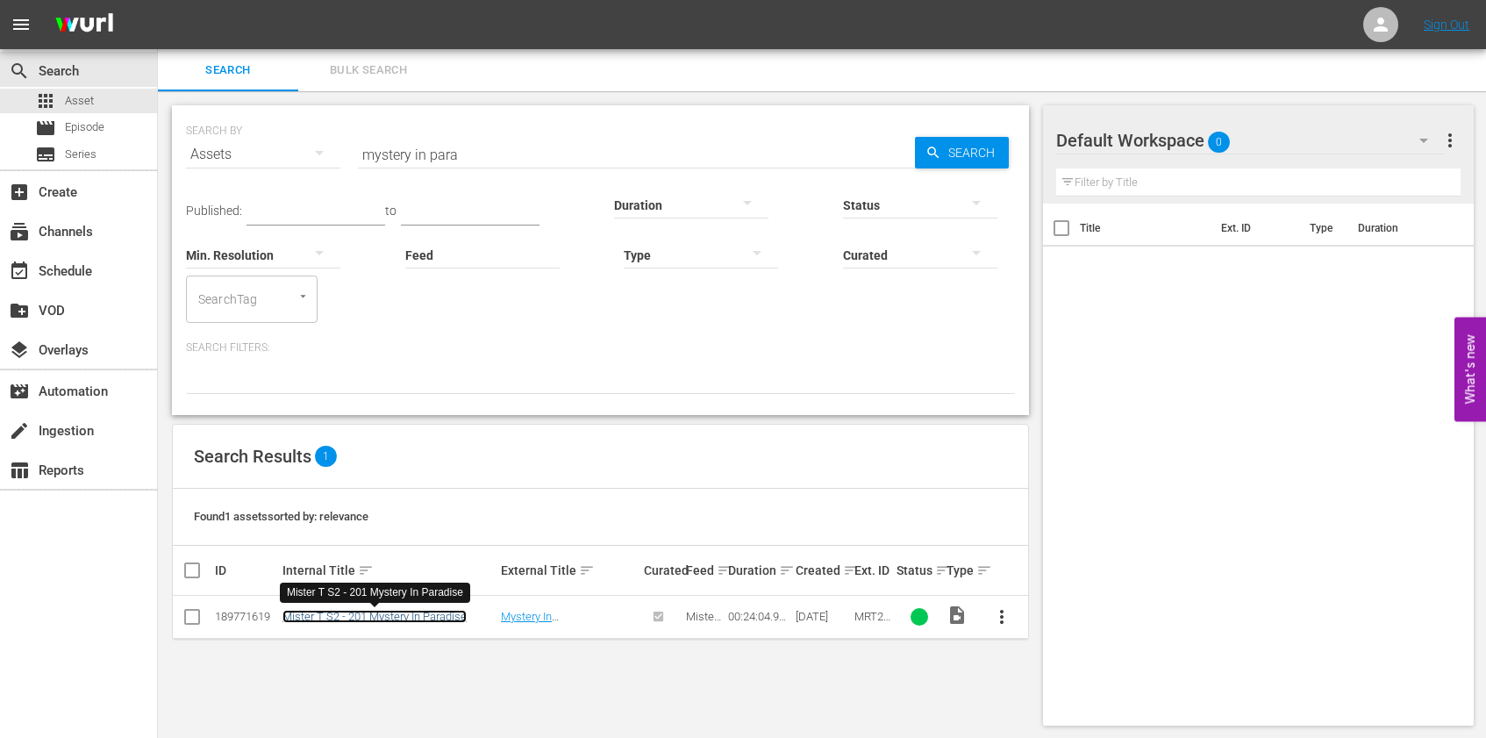
click at [424, 612] on link "Mister T S2 - 201 Mystery In Paradise" at bounding box center [375, 616] width 184 height 13
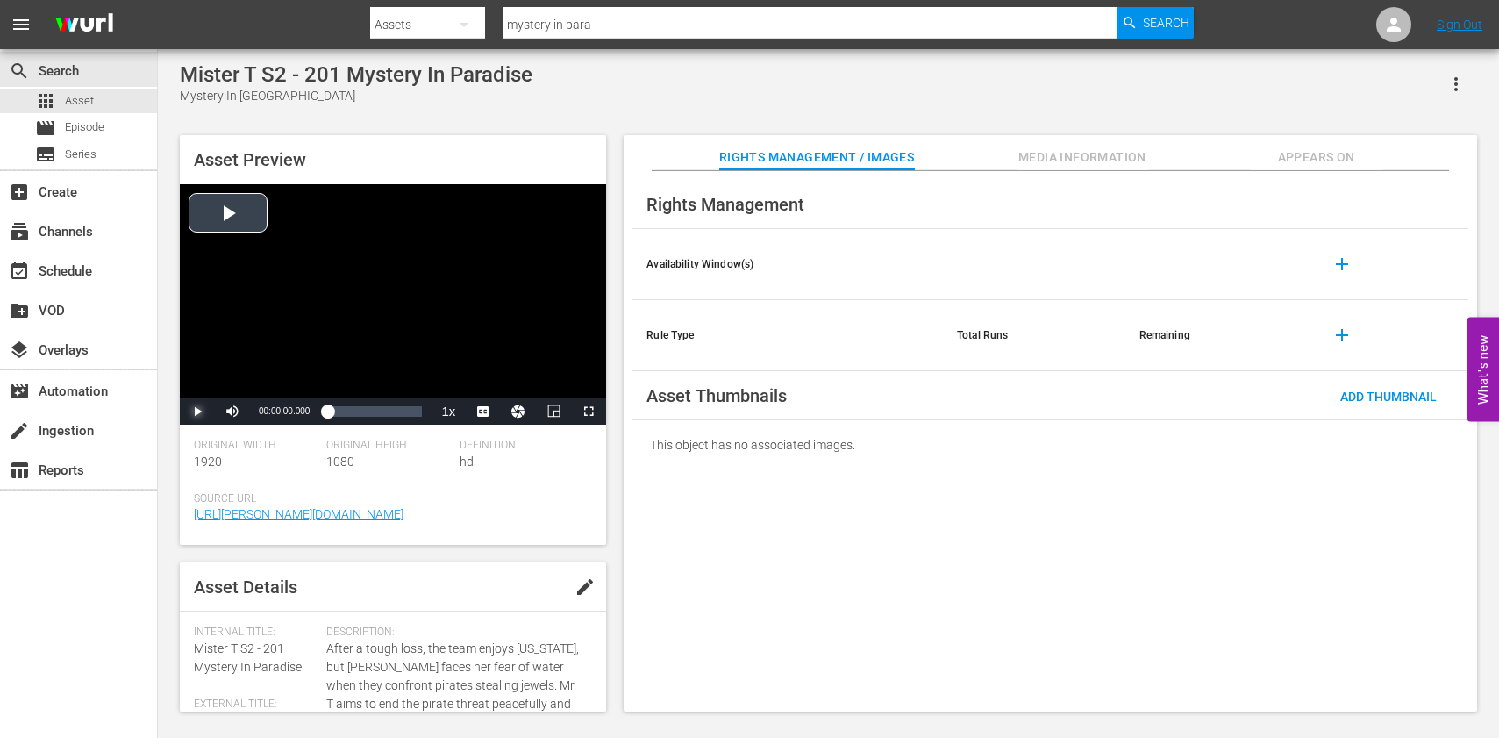
click at [197, 411] on span "Video Player" at bounding box center [197, 411] width 0 height 0
click at [497, 369] on span "Video Player" at bounding box center [492, 370] width 16 height 18
click at [358, 412] on div "Loaded : 14.13% 00:07:48.279 00:02:21.734" at bounding box center [374, 412] width 95 height 18
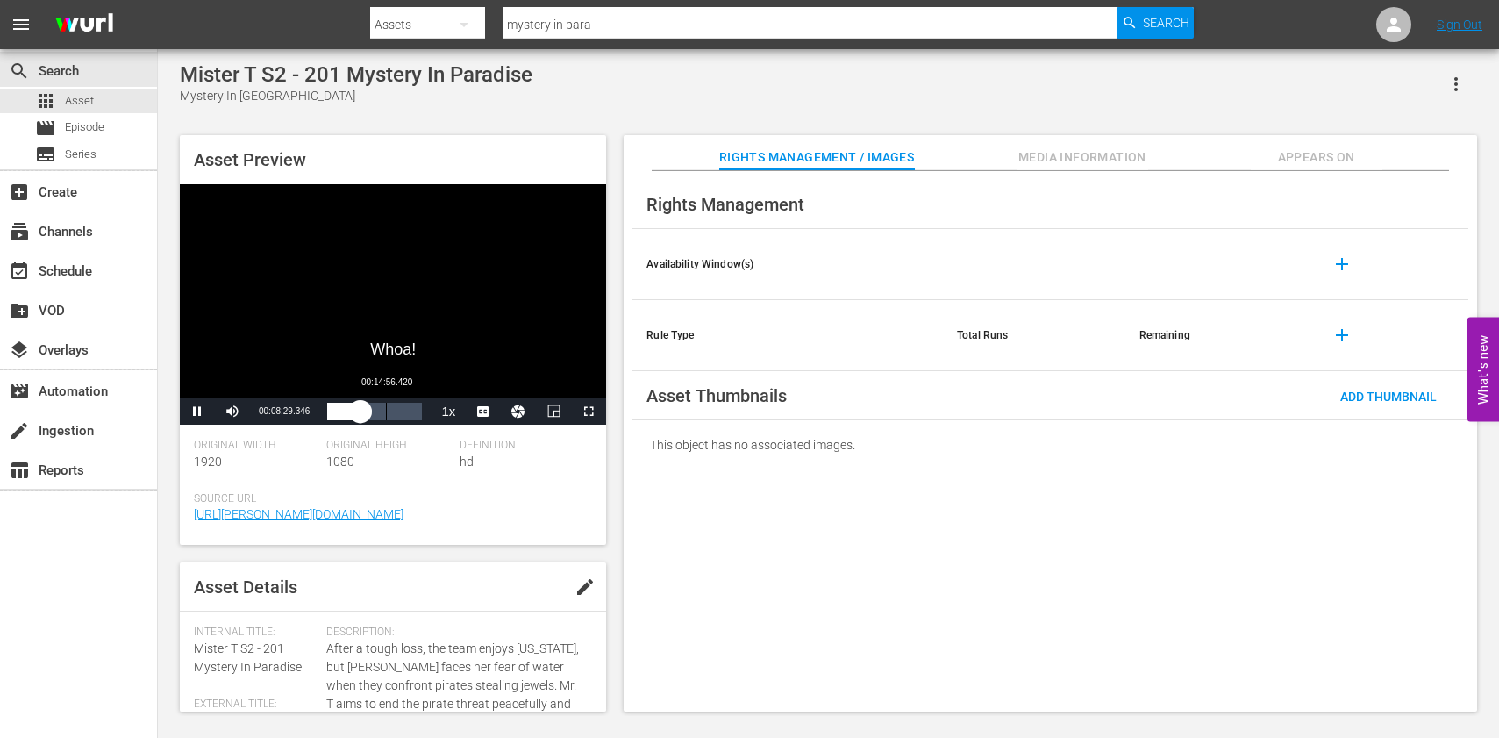
click at [386, 411] on div "Loaded : 39.48% 00:14:56.420 00:08:29.535" at bounding box center [374, 412] width 95 height 18
click at [414, 414] on div "Loaded : 69.82% 00:22:04.562 00:15:49.510" at bounding box center [374, 412] width 95 height 18
click at [80, 101] on span "Asset" at bounding box center [79, 101] width 29 height 18
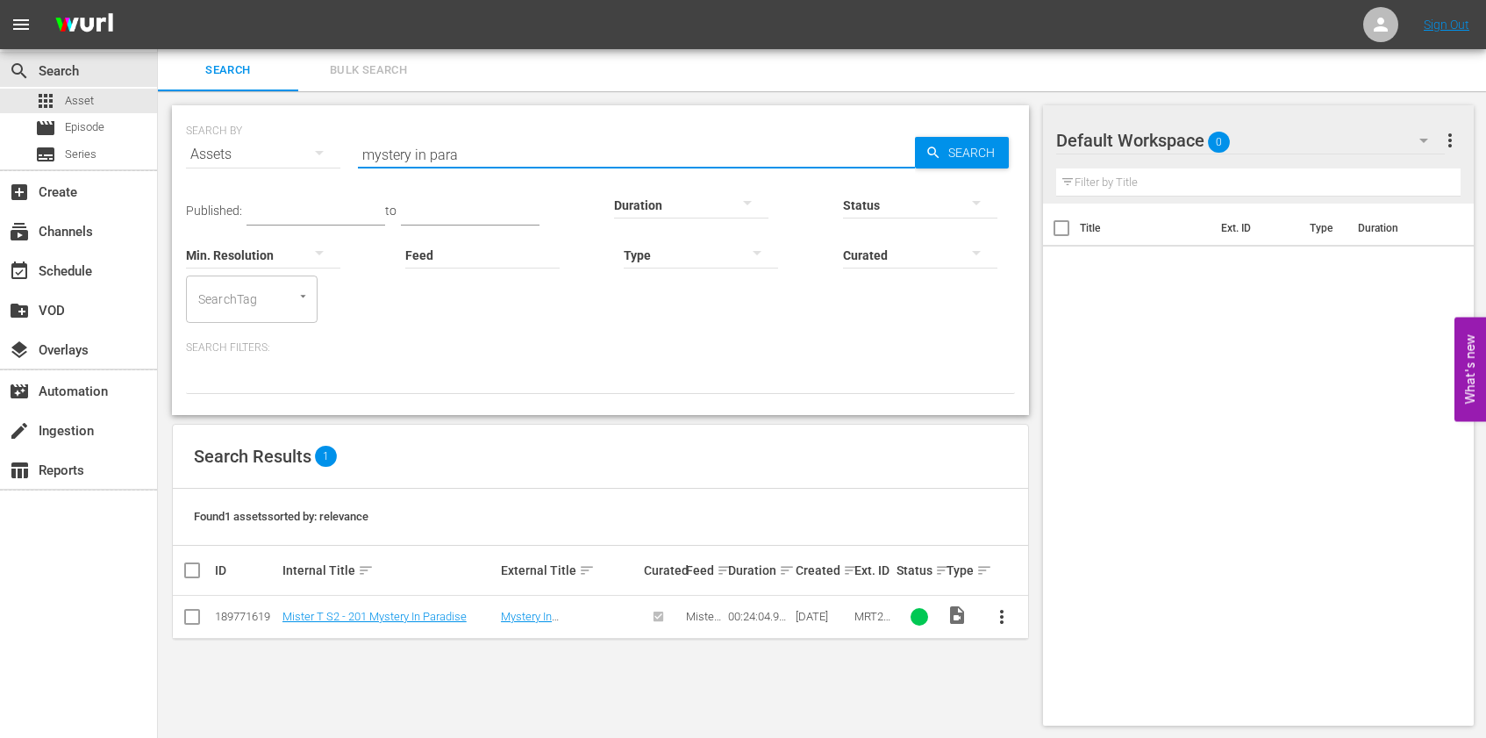
drag, startPoint x: 493, startPoint y: 151, endPoint x: 204, endPoint y: 123, distance: 290.9
click at [206, 124] on div "SEARCH BY Search By Assets Search ID, Title, Description, Keywords, or Category…" at bounding box center [600, 143] width 829 height 63
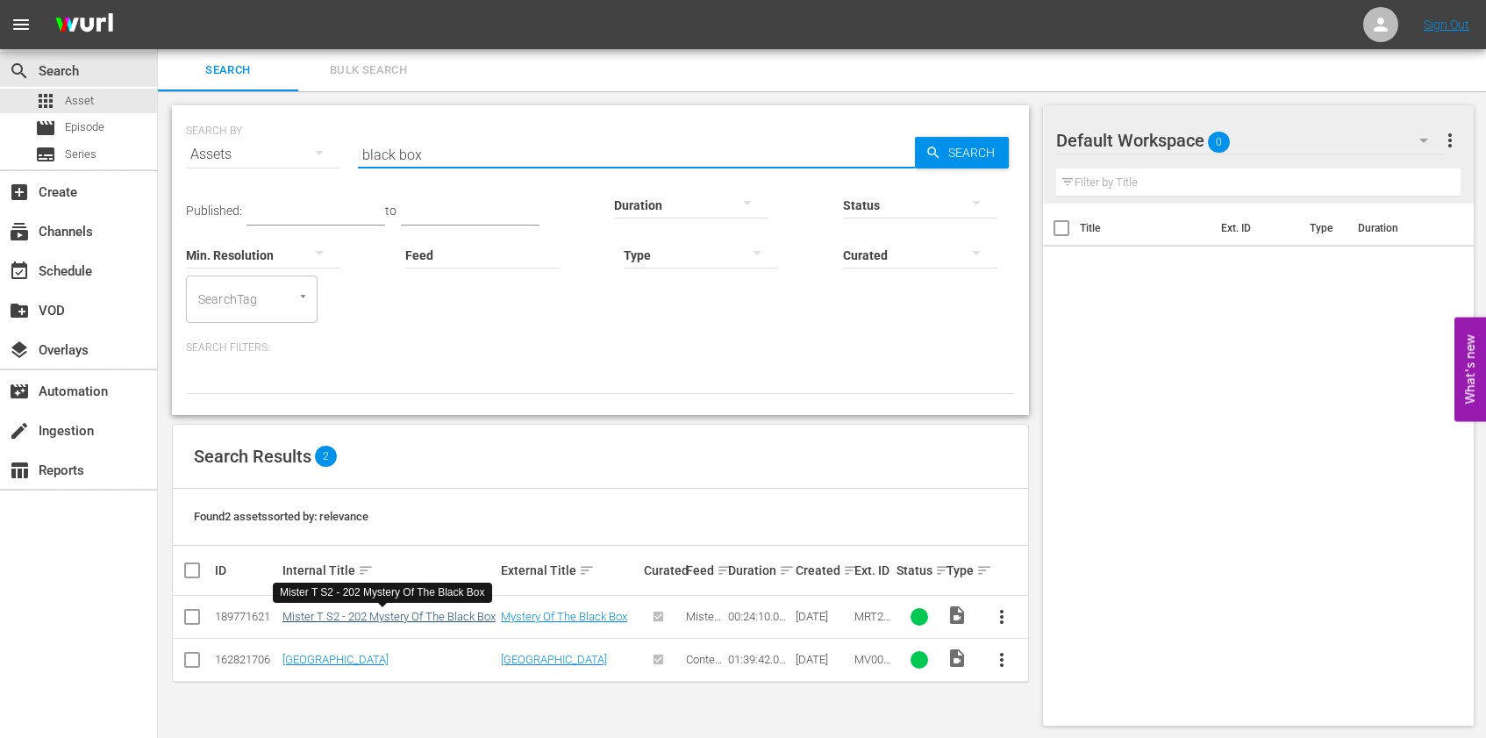
type input "black box"
click at [424, 621] on link "Mister T S2 - 202 Mystery Of The Black Box" at bounding box center [389, 616] width 213 height 13
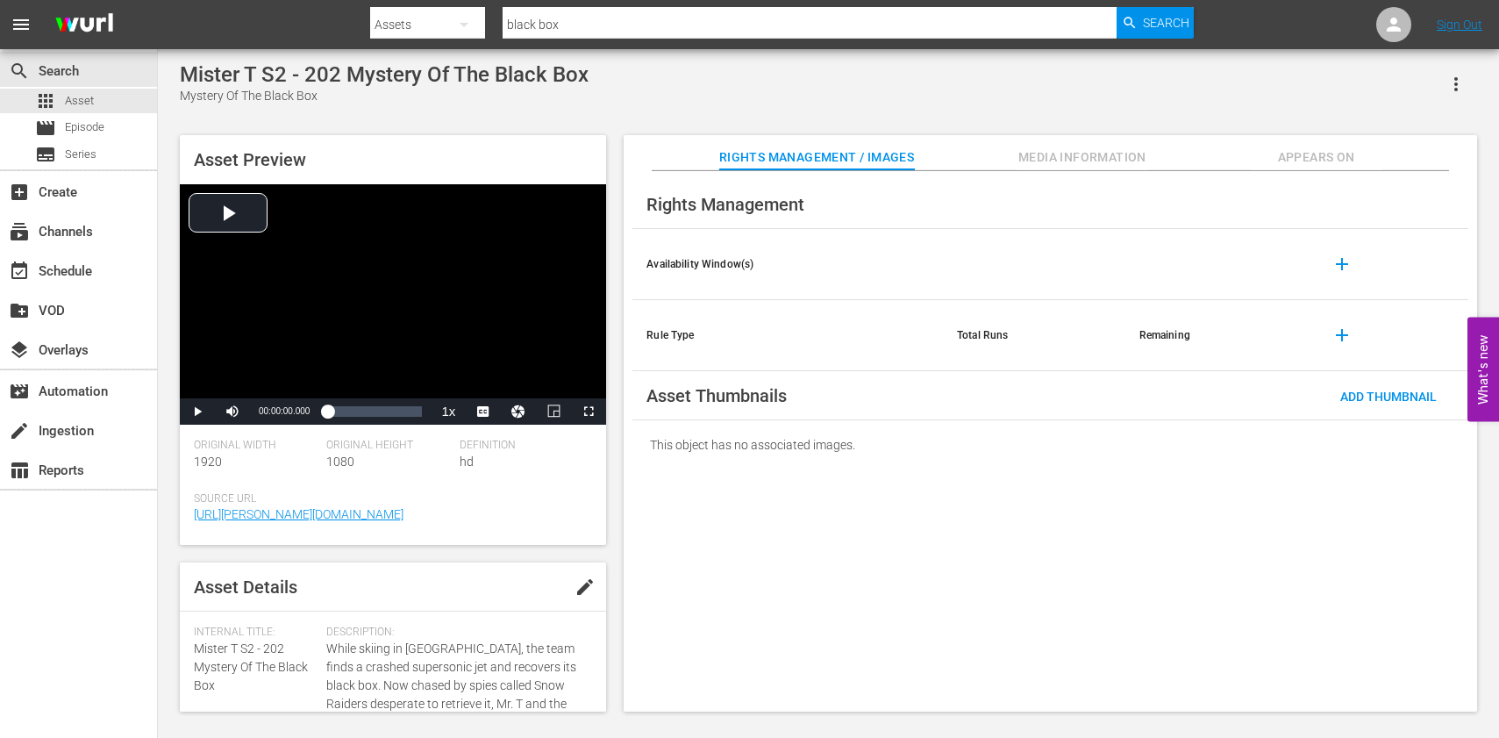
click at [909, 87] on div "Mister T S2 - 202 Mystery Of The Black Box Mystery Of The Black Box" at bounding box center [829, 83] width 1298 height 43
click at [197, 411] on span "Video Player" at bounding box center [197, 411] width 0 height 0
click at [484, 366] on span "Video Player" at bounding box center [492, 370] width 16 height 18
click at [197, 411] on span "Video Player" at bounding box center [197, 411] width 0 height 0
click at [736, 78] on div "Mister T S2 - 202 Mystery Of The Black Box Mystery Of The Black Box" at bounding box center [829, 83] width 1298 height 43
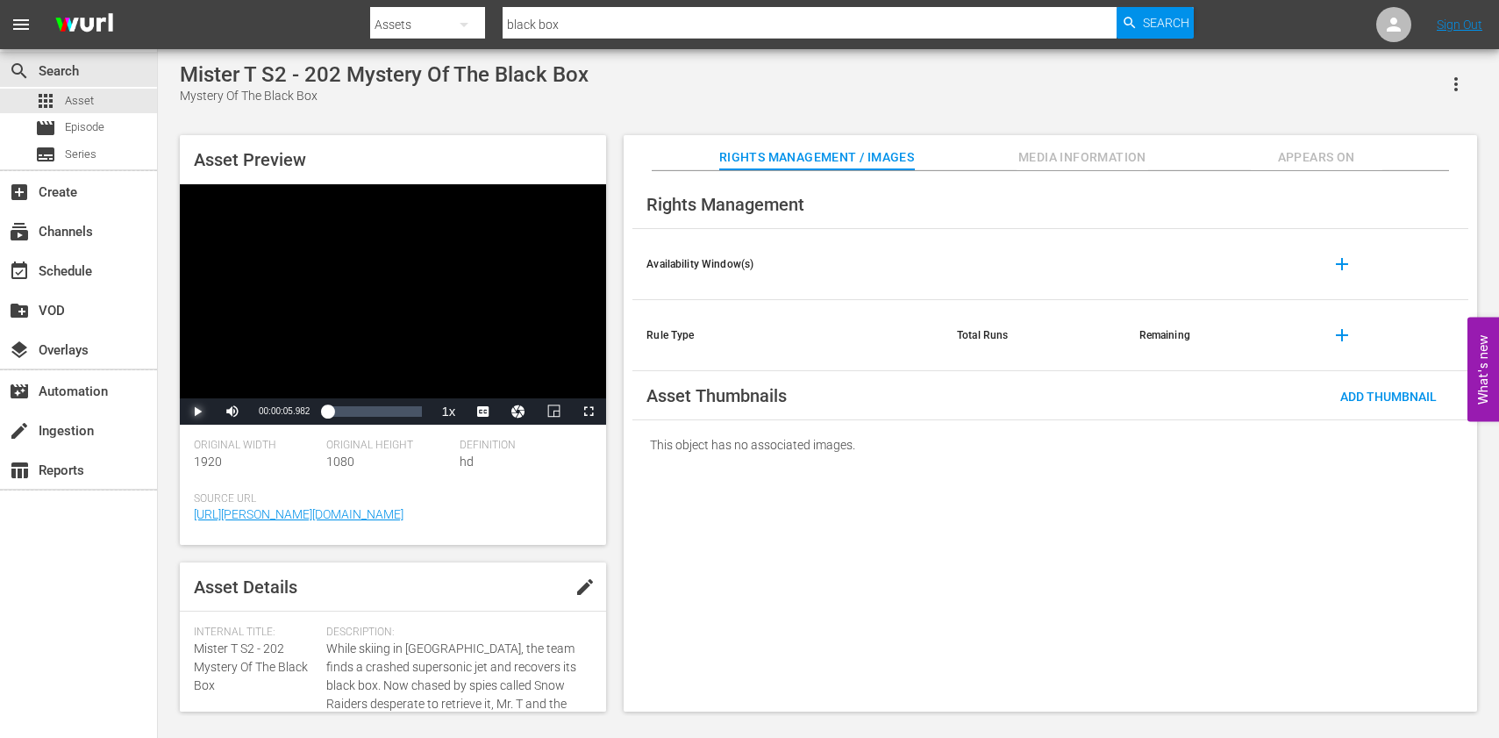
click at [197, 411] on span "Video Player" at bounding box center [197, 411] width 0 height 0
click at [347, 415] on div "Loaded : 3.72% 00:04:55.379 00:00:10.493" at bounding box center [374, 412] width 95 height 18
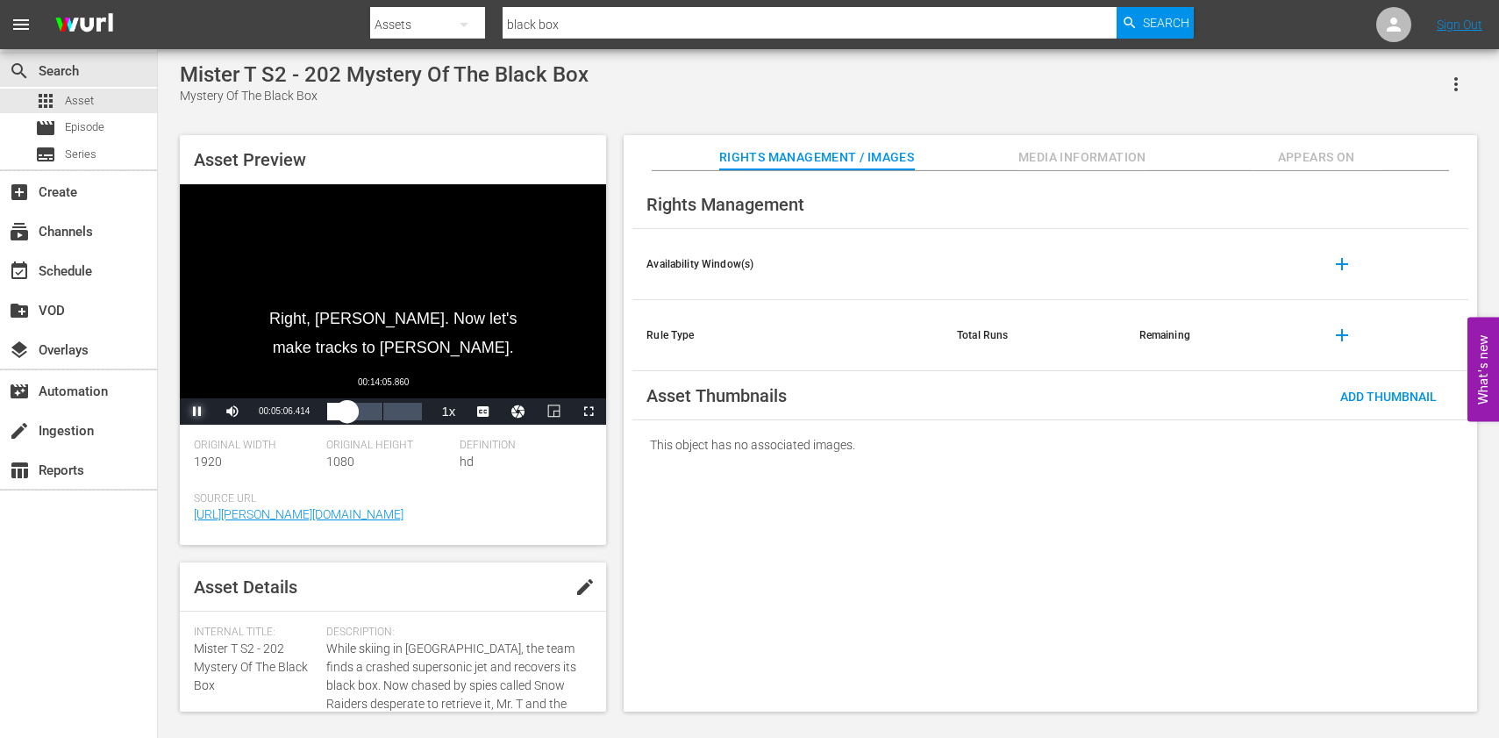
click at [383, 410] on div "Loaded : 25.26% 00:14:05.860 00:05:06.635" at bounding box center [374, 412] width 95 height 18
click at [408, 413] on div "Loaded : 64.61% 00:20:35.225 00:14:35.533" at bounding box center [374, 412] width 95 height 18
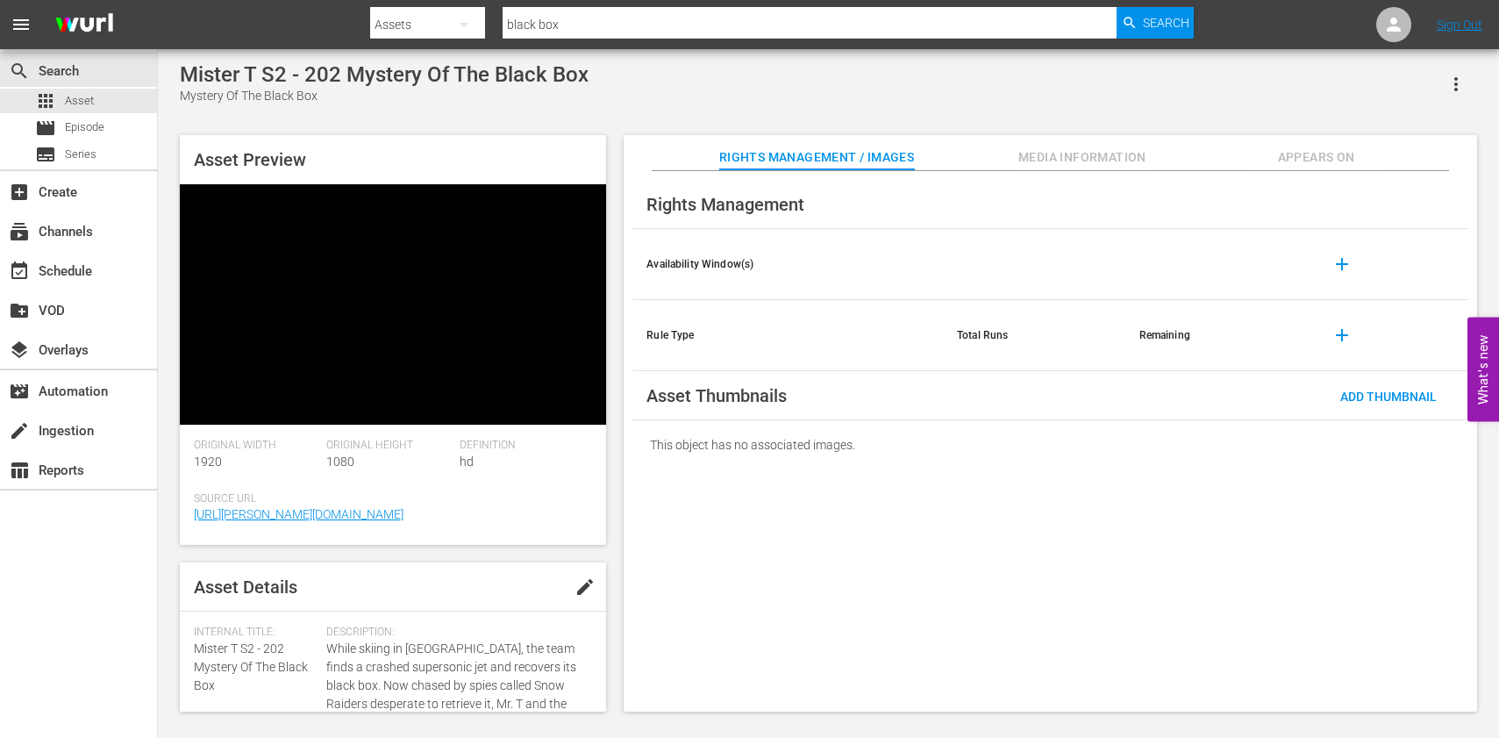
click at [619, 423] on div "Asset Preview Video Player is loading. Play Video Pause Mute Current Time 00:20…" at bounding box center [828, 414] width 1315 height 576
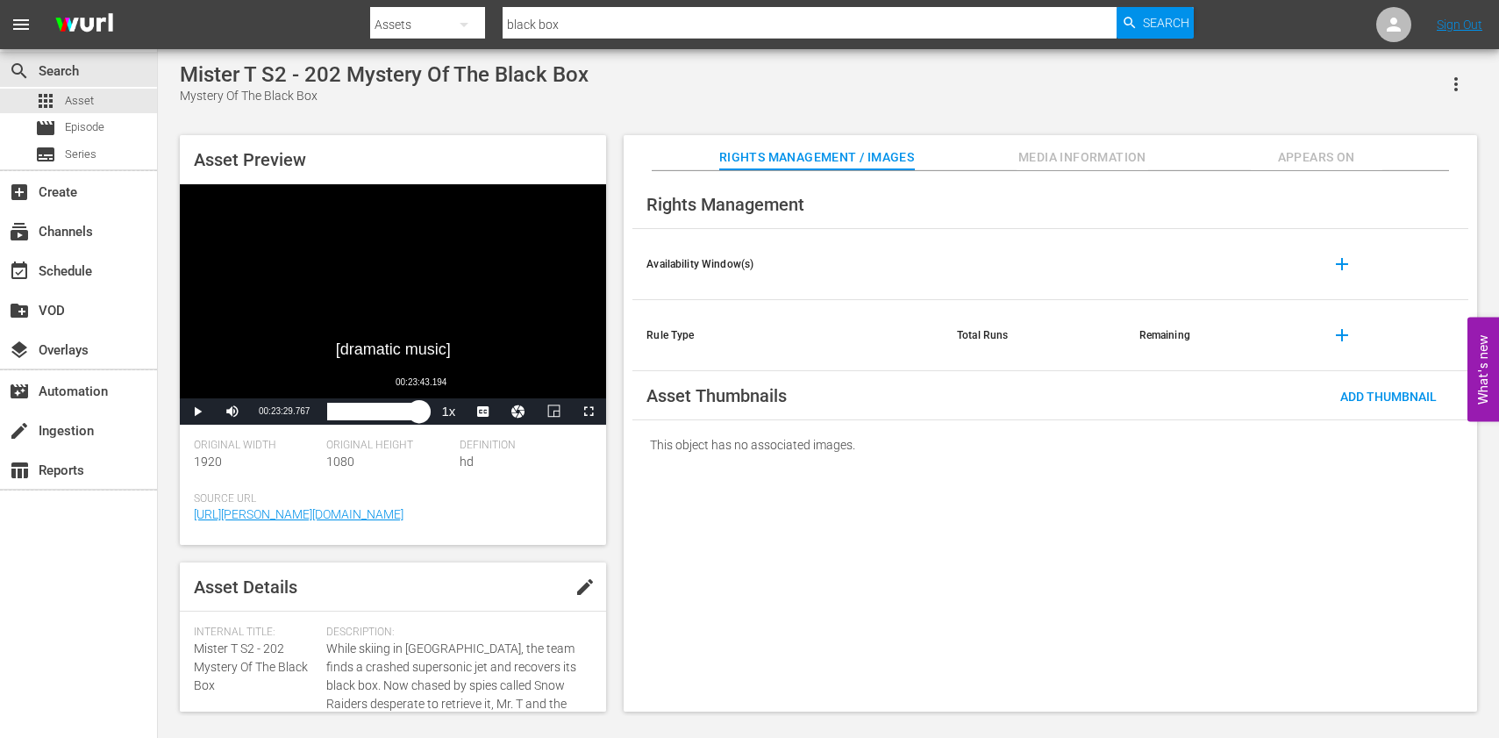
click at [419, 415] on div "00:21:00.392" at bounding box center [373, 412] width 92 height 18
